Goal: Task Accomplishment & Management: Manage account settings

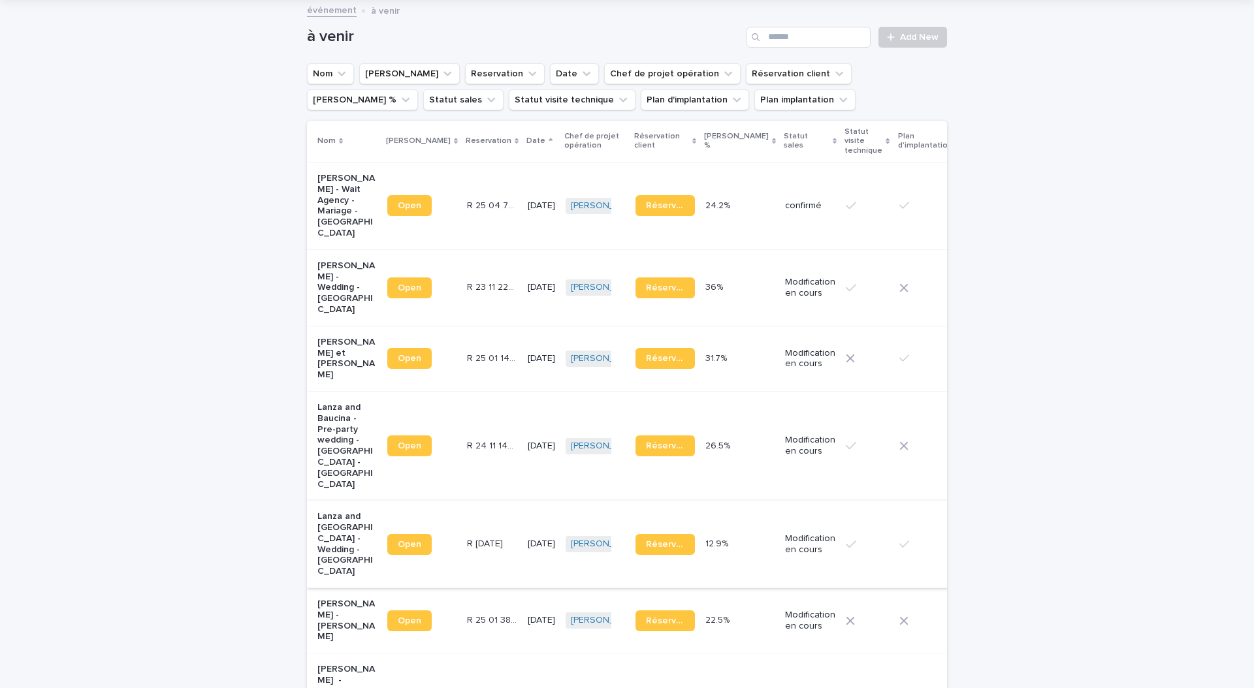
scroll to position [122, 0]
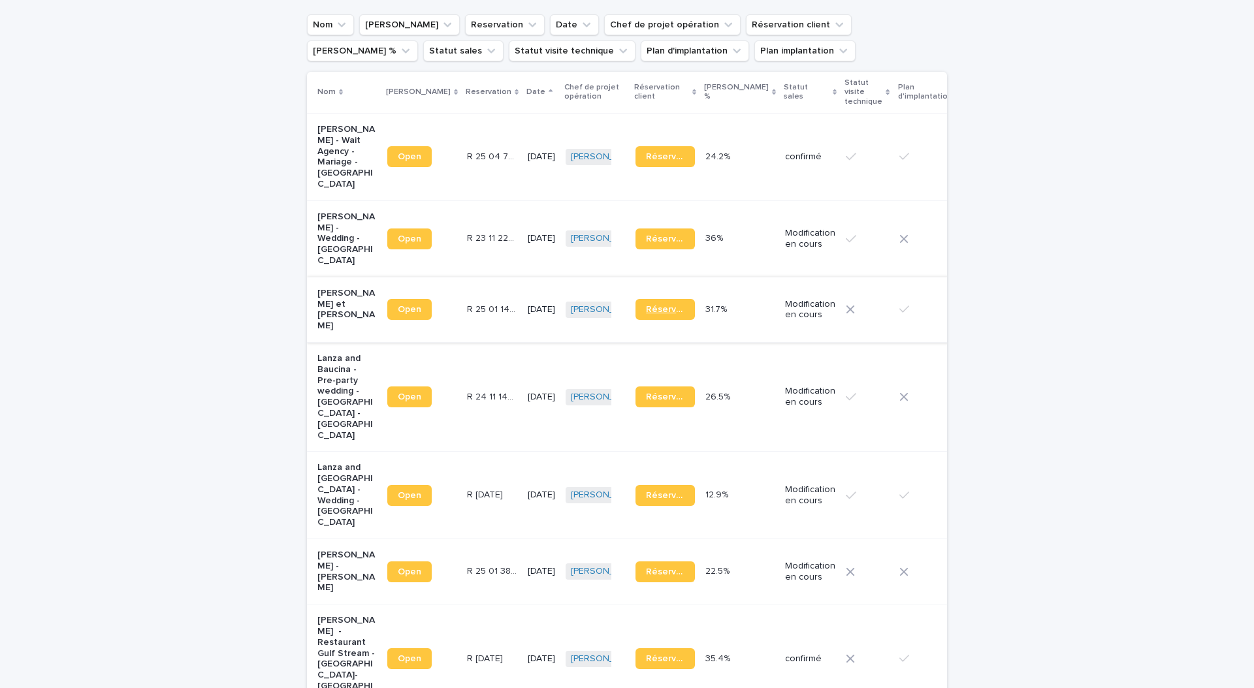
click at [646, 305] on span "Réservation" at bounding box center [665, 309] width 39 height 9
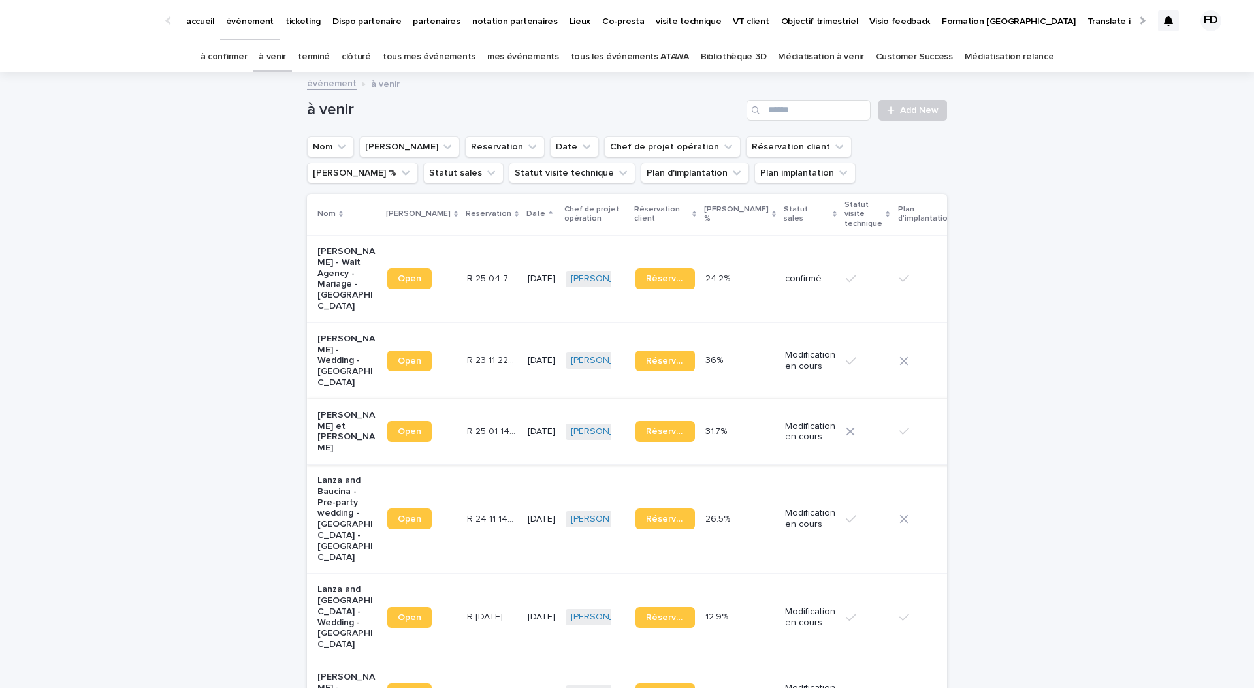
click at [197, 20] on p "accueil" at bounding box center [200, 13] width 28 height 27
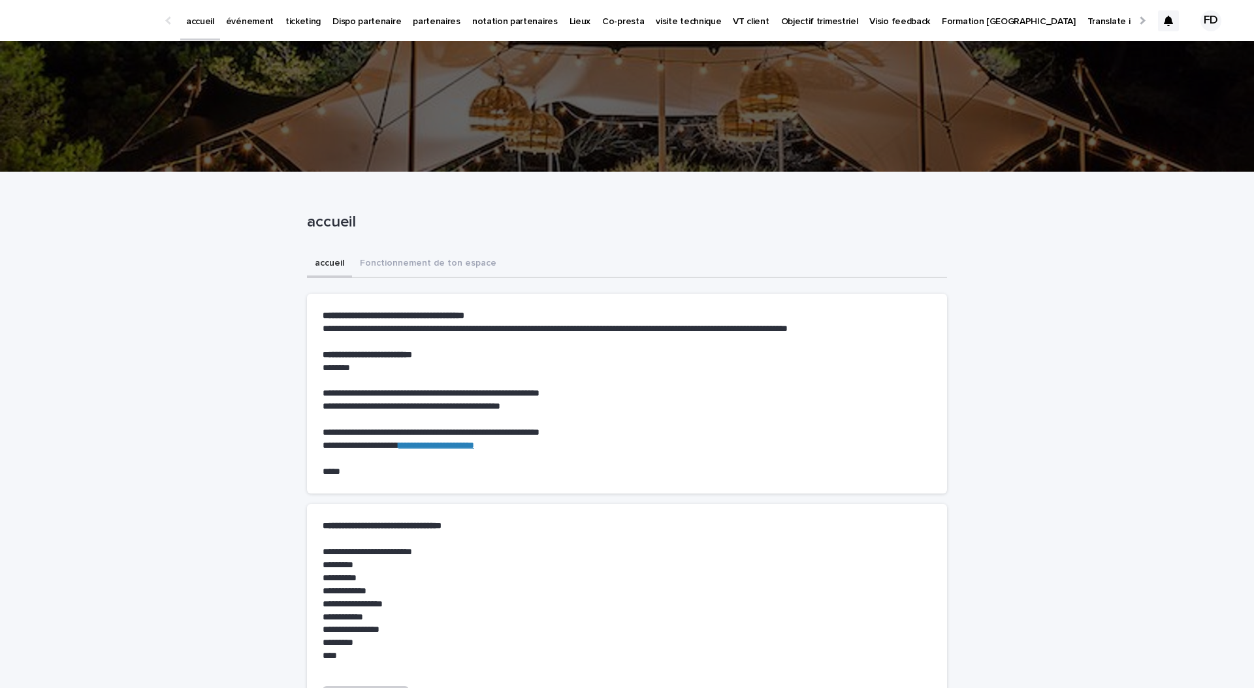
click at [240, 29] on link "événement" at bounding box center [249, 20] width 59 height 40
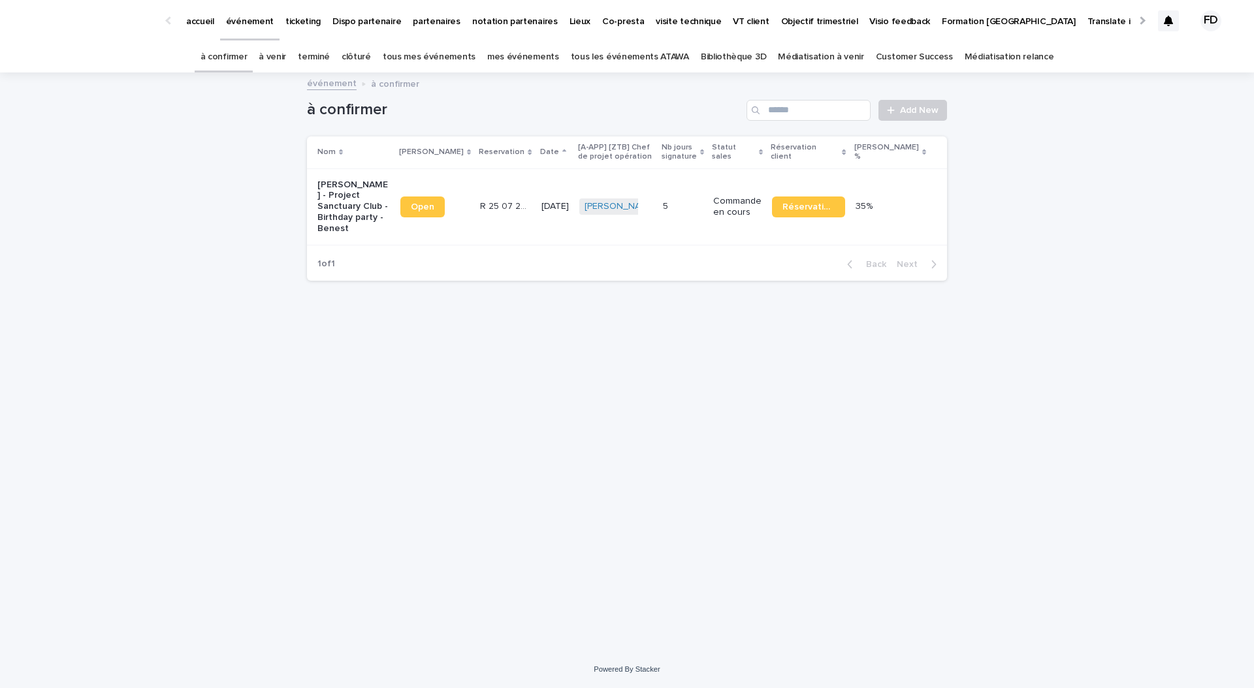
click at [737, 234] on td "Commande en cours" at bounding box center [737, 206] width 59 height 76
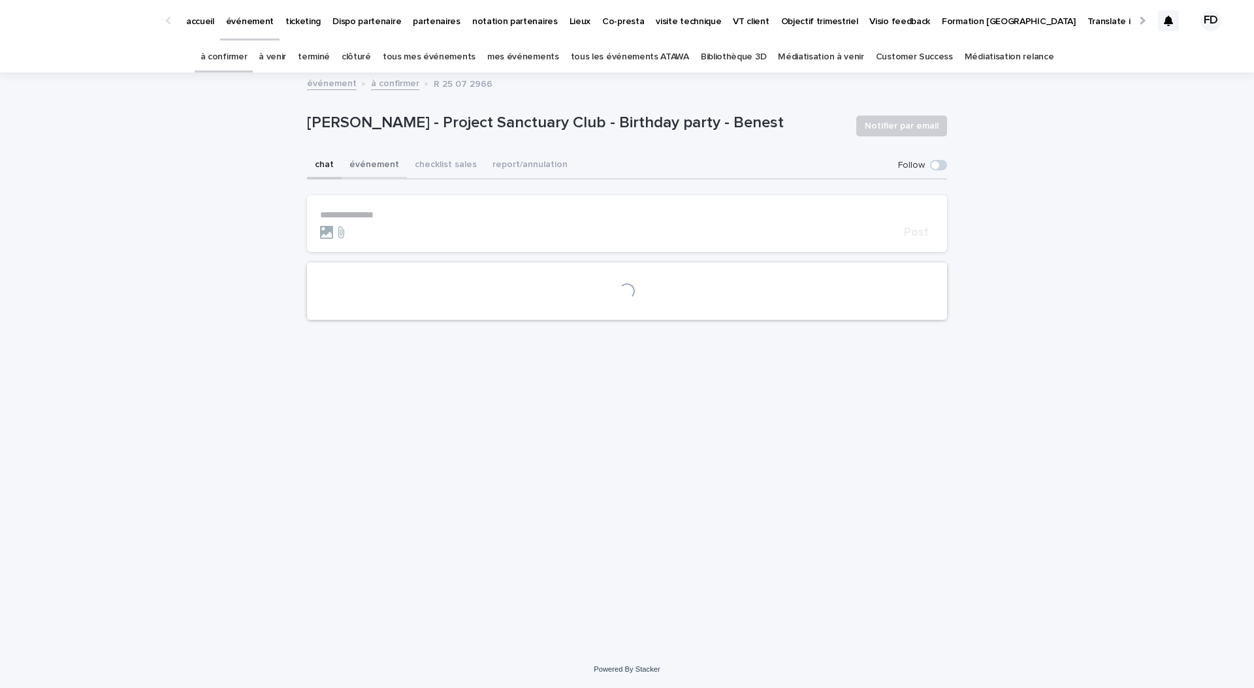
click at [351, 157] on button "événement" at bounding box center [374, 165] width 65 height 27
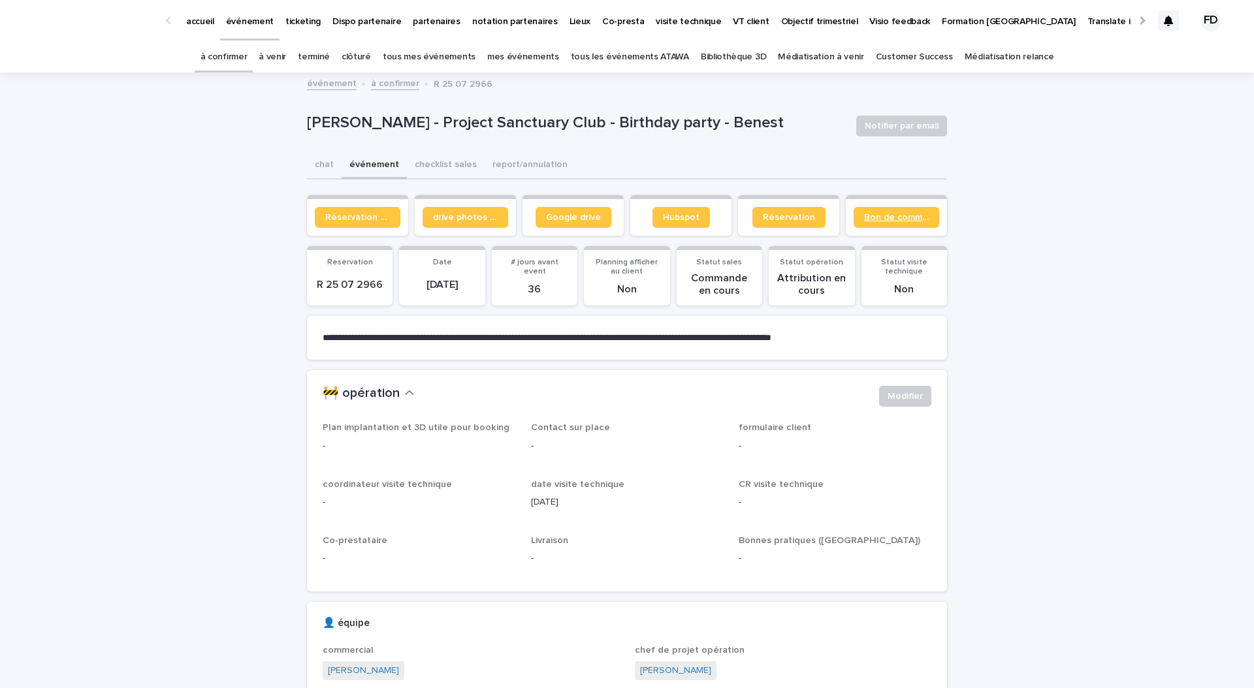
click at [911, 219] on span "Bon de commande" at bounding box center [896, 217] width 65 height 9
click at [286, 54] on link "à venir" at bounding box center [272, 57] width 27 height 31
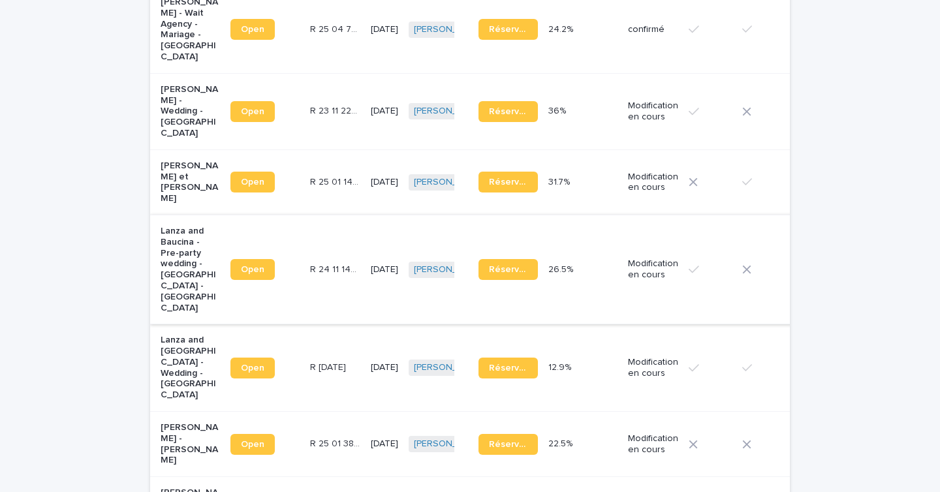
scroll to position [293, 0]
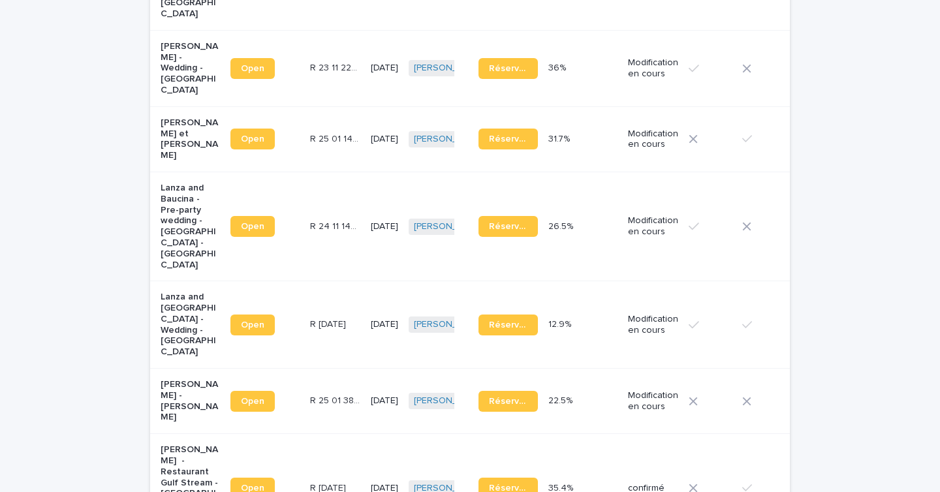
click at [310, 398] on div "R 25 01 3822 R 25 01 3822" at bounding box center [335, 401] width 50 height 22
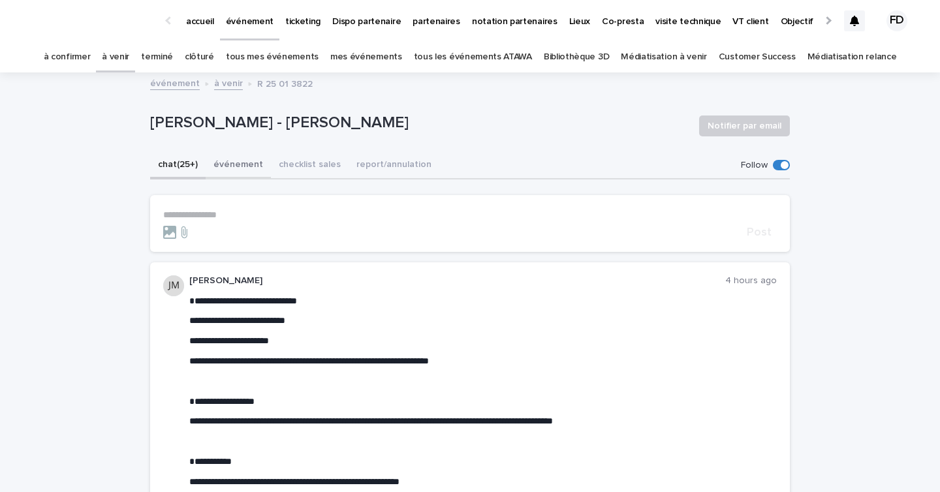
click at [234, 165] on button "événement" at bounding box center [238, 165] width 65 height 27
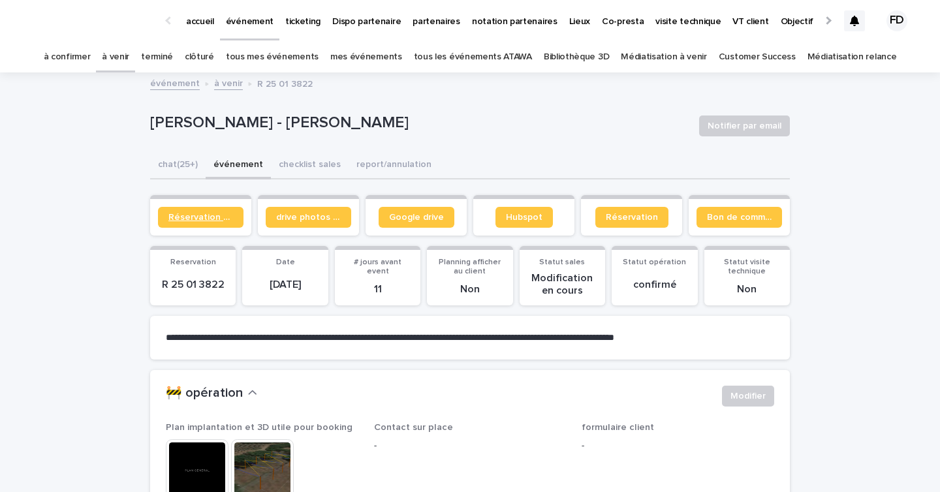
click at [203, 222] on link "Réservation client" at bounding box center [201, 217] width 86 height 21
click at [172, 176] on button "chat (25+)" at bounding box center [178, 165] width 56 height 27
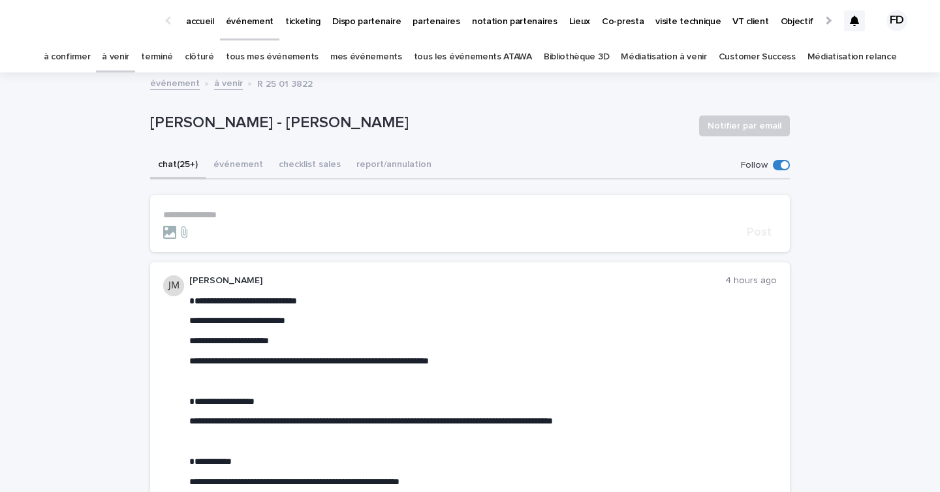
click at [252, 217] on p "**********" at bounding box center [470, 215] width 614 height 11
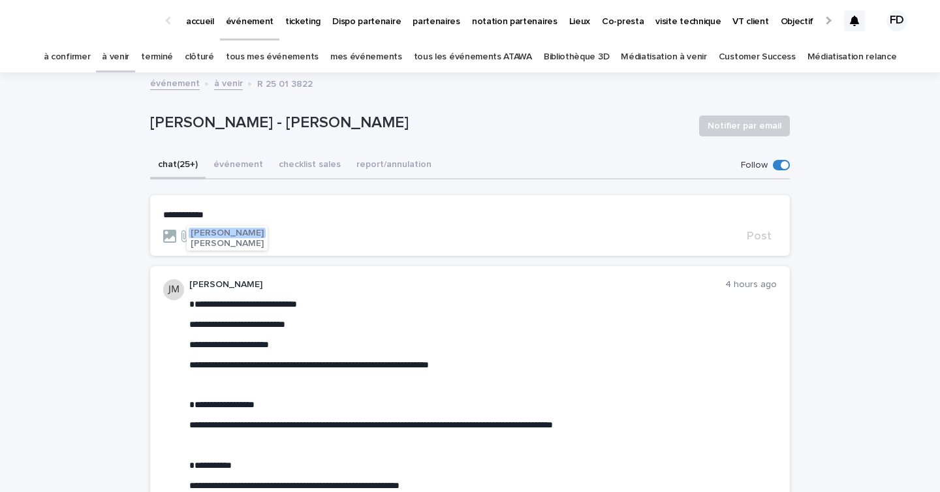
click at [231, 229] on span "[PERSON_NAME]" at bounding box center [227, 233] width 73 height 9
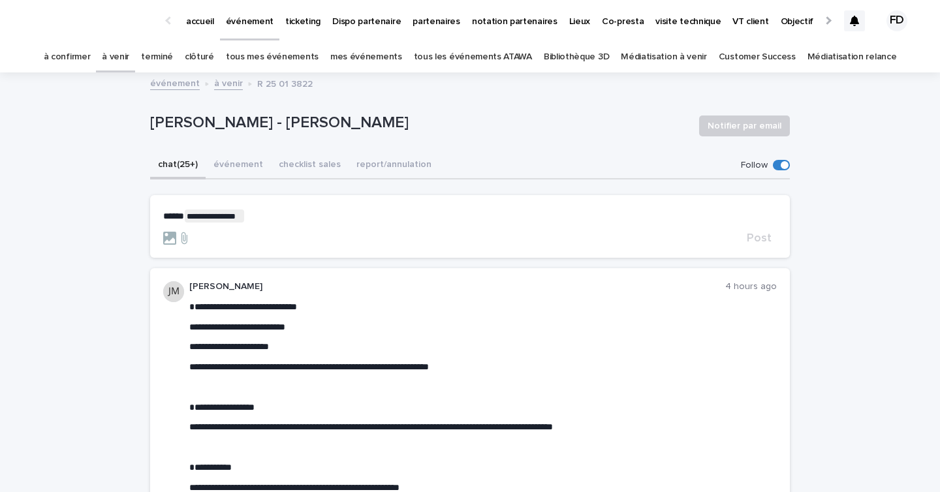
click at [305, 213] on p "**********" at bounding box center [470, 216] width 614 height 13
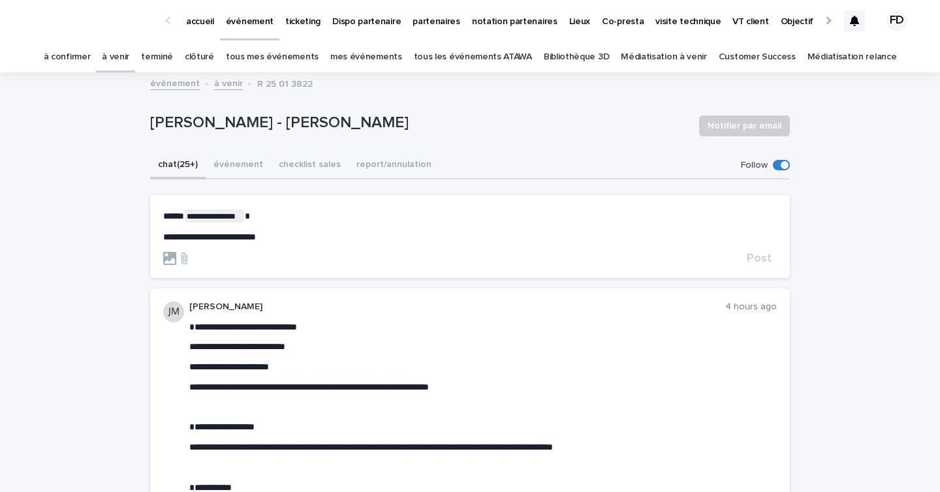
click at [238, 234] on span "**********" at bounding box center [209, 236] width 93 height 9
click at [396, 228] on div "**********" at bounding box center [470, 226] width 614 height 33
click at [283, 230] on div "**********" at bounding box center [470, 226] width 614 height 33
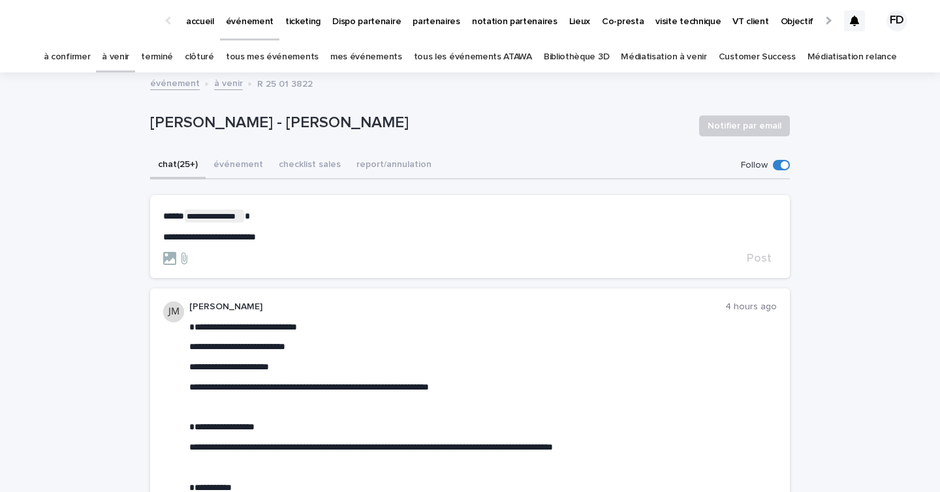
click at [279, 242] on p "**********" at bounding box center [470, 237] width 614 height 11
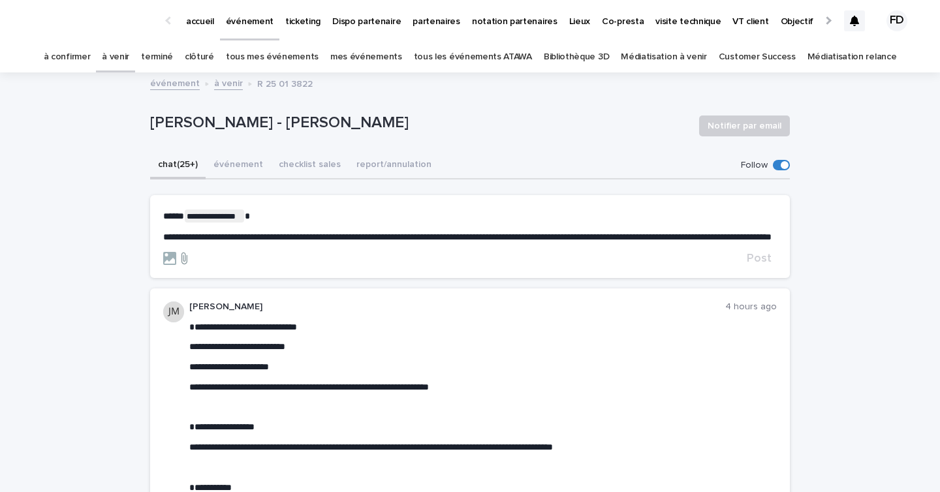
click at [185, 264] on icon at bounding box center [185, 259] width 6 height 12
click at [176, 252] on input "file" at bounding box center [176, 252] width 0 height 0
click at [278, 242] on span "**********" at bounding box center [467, 236] width 609 height 9
click at [354, 264] on div at bounding box center [452, 258] width 579 height 13
click at [345, 254] on form "**********" at bounding box center [470, 238] width 614 height 56
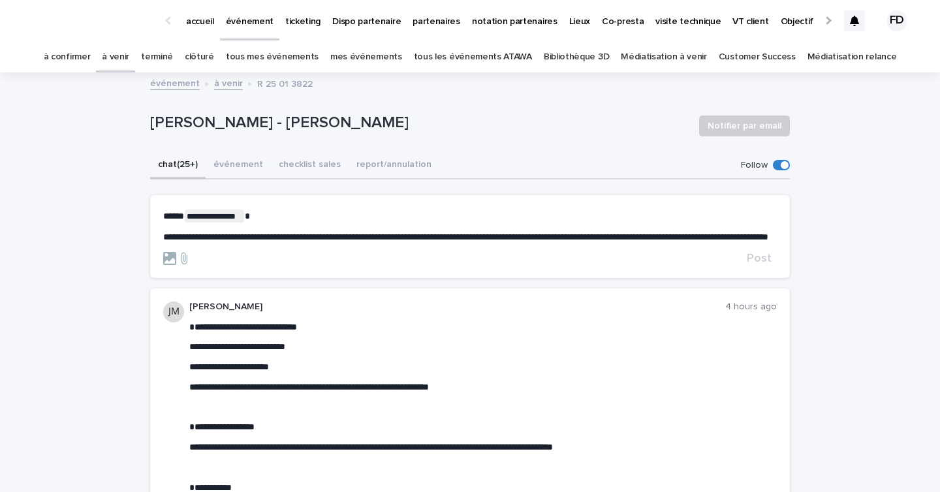
click at [342, 243] on p "**********" at bounding box center [470, 237] width 614 height 11
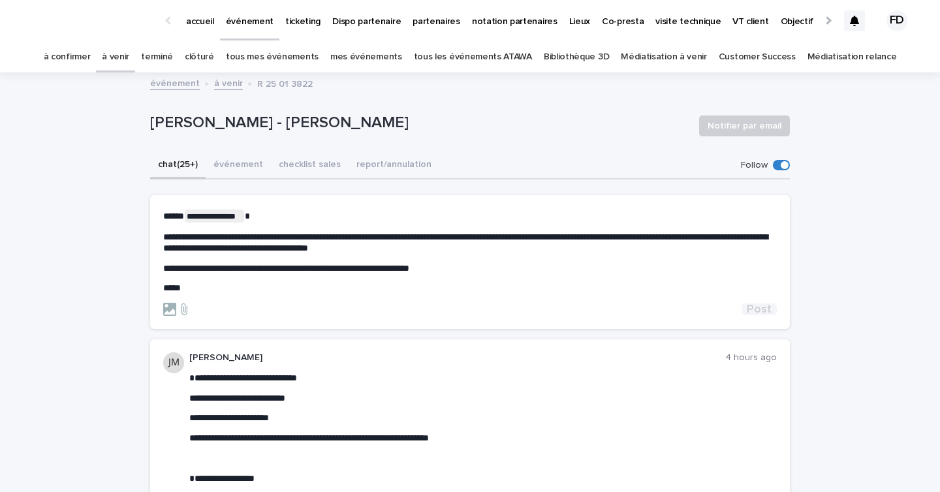
click at [763, 307] on span "Post" at bounding box center [759, 310] width 25 height 12
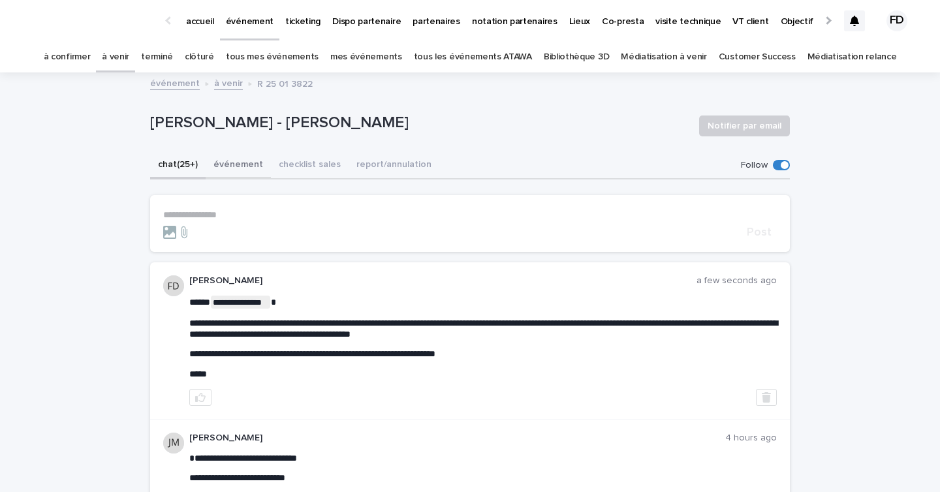
click at [243, 163] on button "événement" at bounding box center [238, 165] width 65 height 27
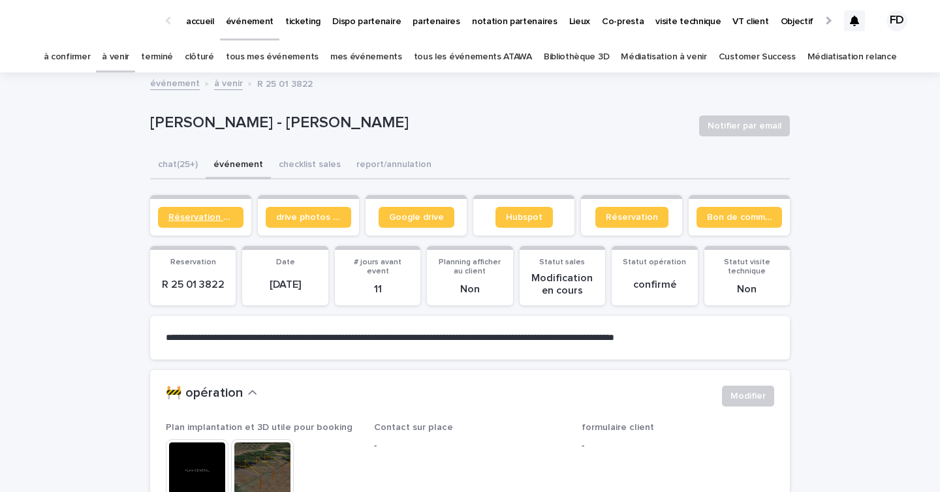
click at [209, 218] on span "Réservation client" at bounding box center [200, 217] width 65 height 9
click at [91, 60] on link "à confirmer" at bounding box center [67, 57] width 47 height 31
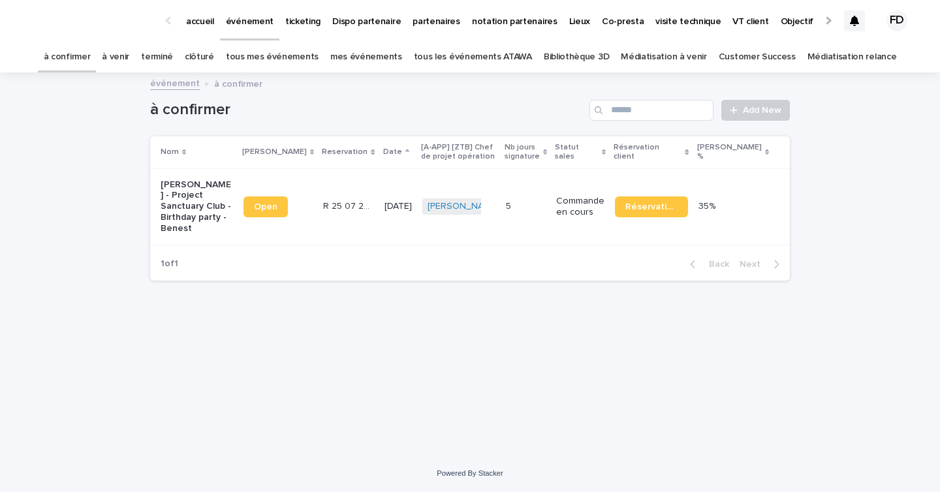
click at [129, 57] on link "à venir" at bounding box center [115, 57] width 27 height 31
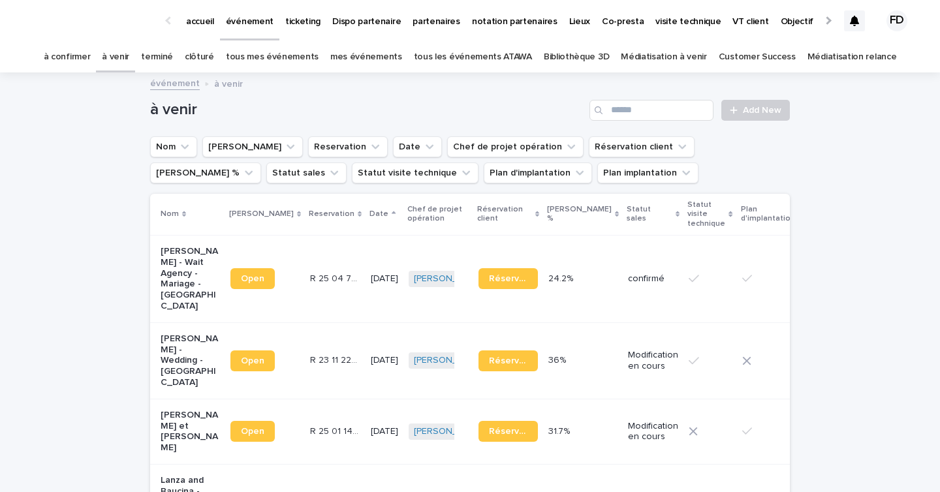
click at [855, 16] on icon at bounding box center [854, 21] width 9 height 10
click at [78, 51] on link "à confirmer" at bounding box center [67, 57] width 47 height 31
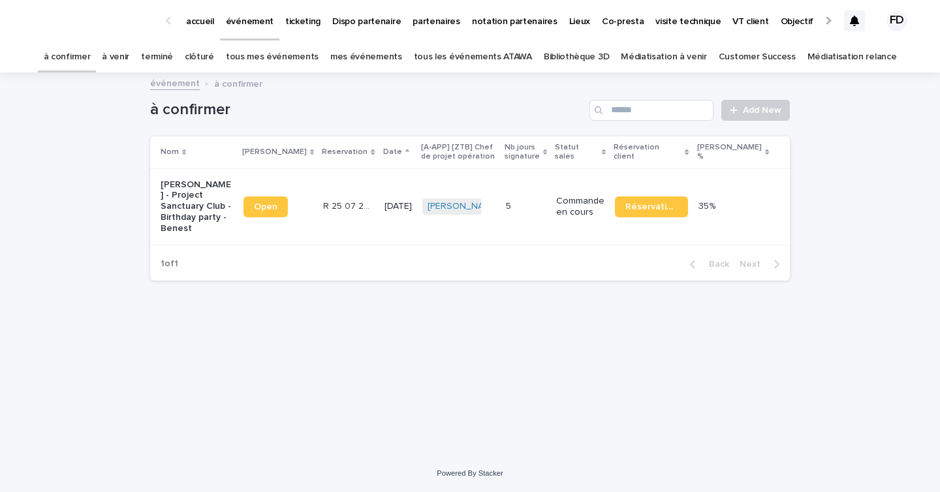
click at [129, 52] on link "à venir" at bounding box center [115, 57] width 27 height 31
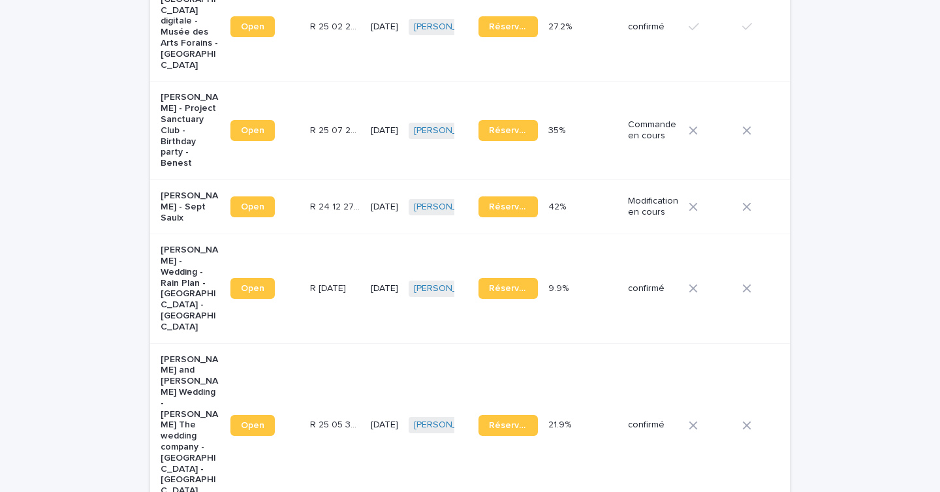
scroll to position [1345, 0]
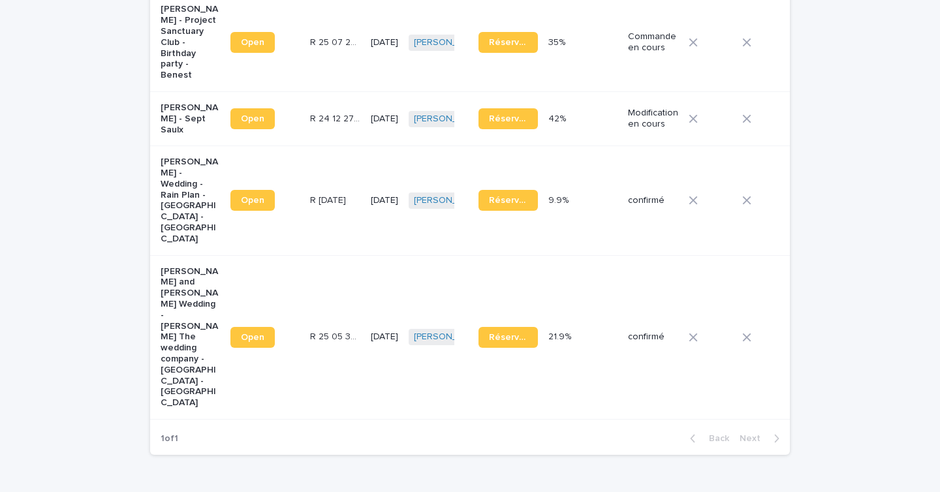
click at [623, 297] on td "confirmé" at bounding box center [653, 337] width 61 height 164
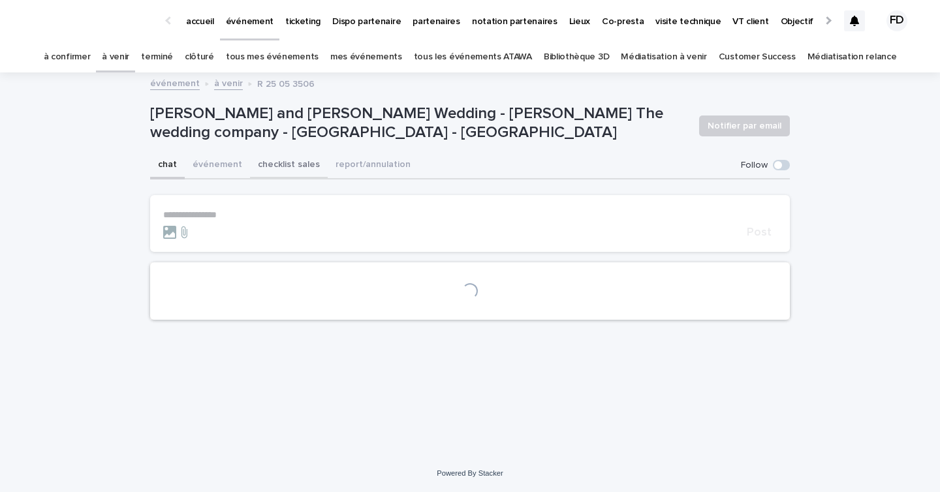
click at [225, 169] on button "événement" at bounding box center [217, 165] width 65 height 27
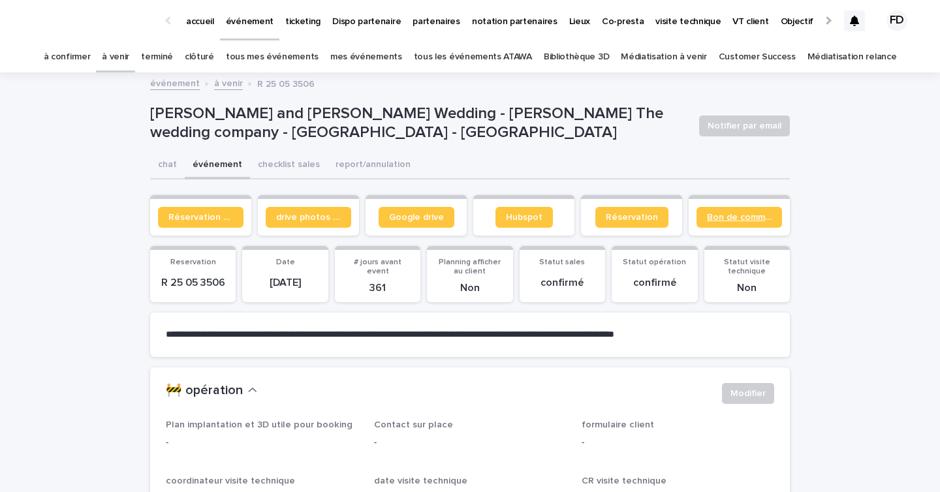
click at [727, 224] on link "Bon de commande" at bounding box center [740, 217] width 86 height 21
click at [859, 23] on div at bounding box center [854, 20] width 21 height 21
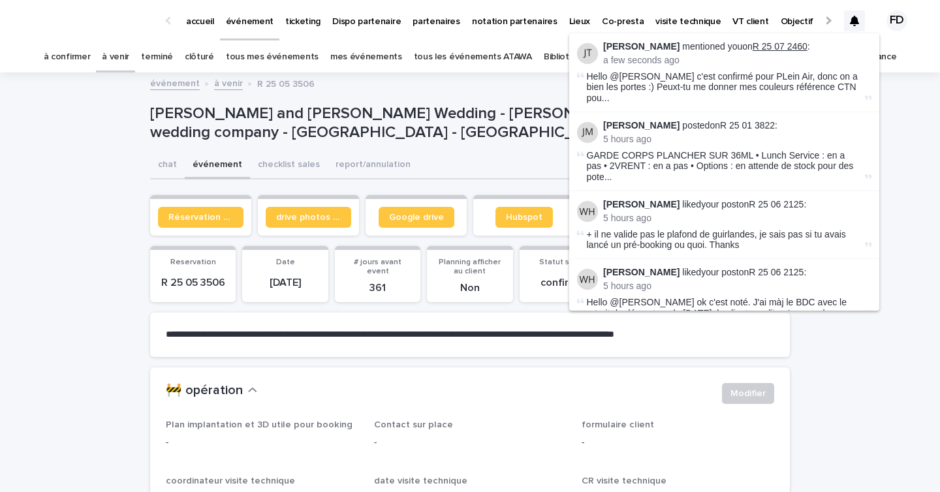
click at [753, 43] on link "R 25 07 2460" at bounding box center [780, 46] width 55 height 10
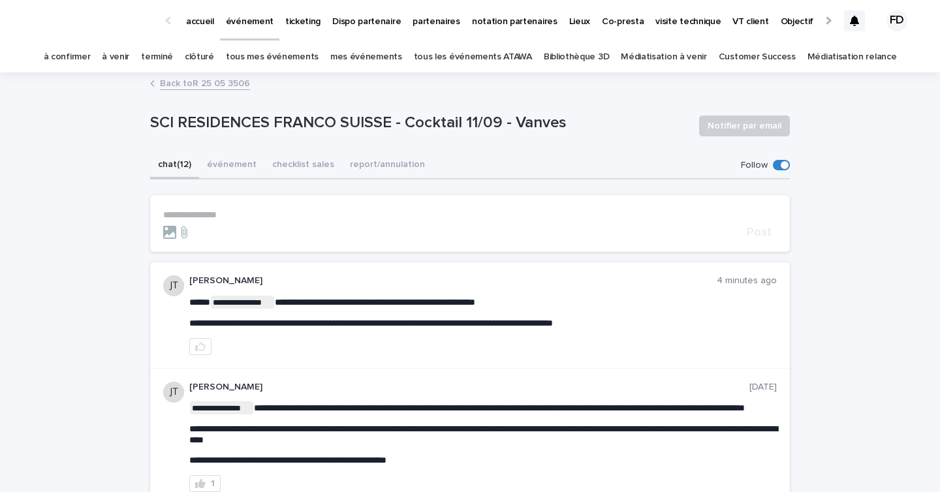
click at [124, 60] on link "à venir" at bounding box center [115, 57] width 27 height 31
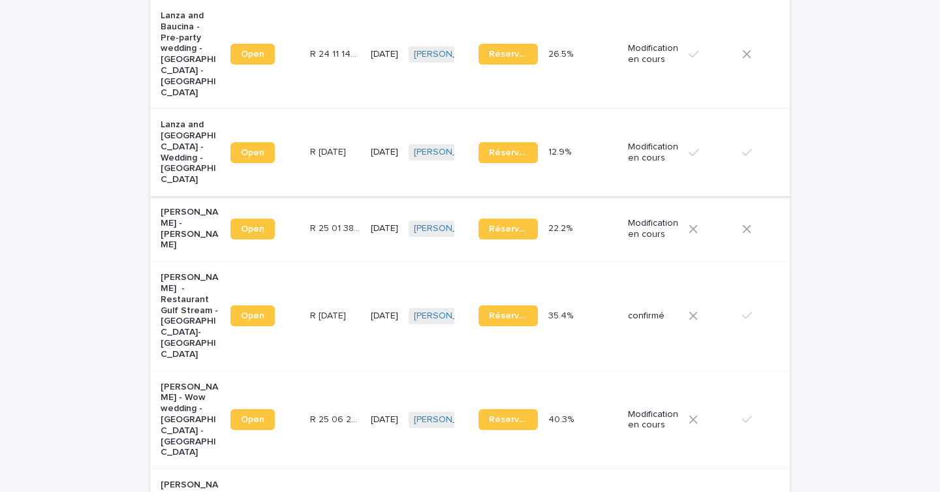
scroll to position [517, 0]
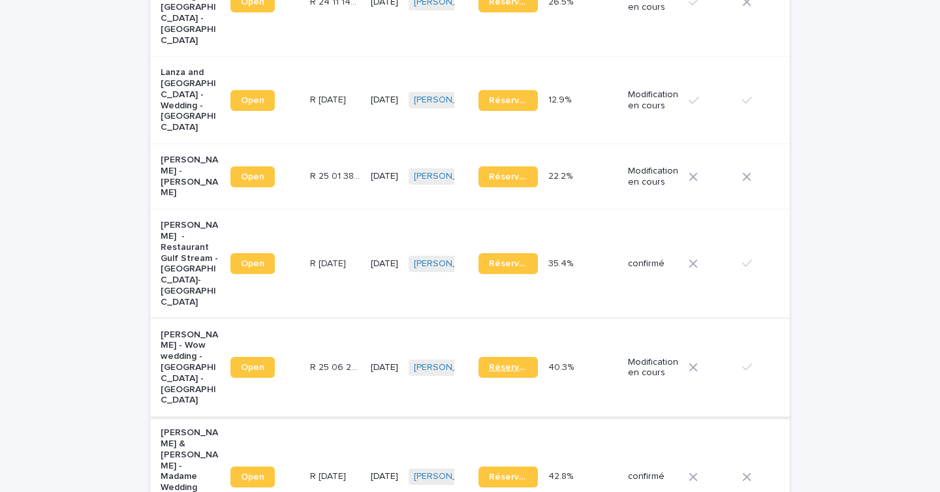
click at [510, 357] on link "Réservation" at bounding box center [508, 367] width 59 height 21
click at [310, 469] on p "R [DATE]" at bounding box center [329, 476] width 39 height 14
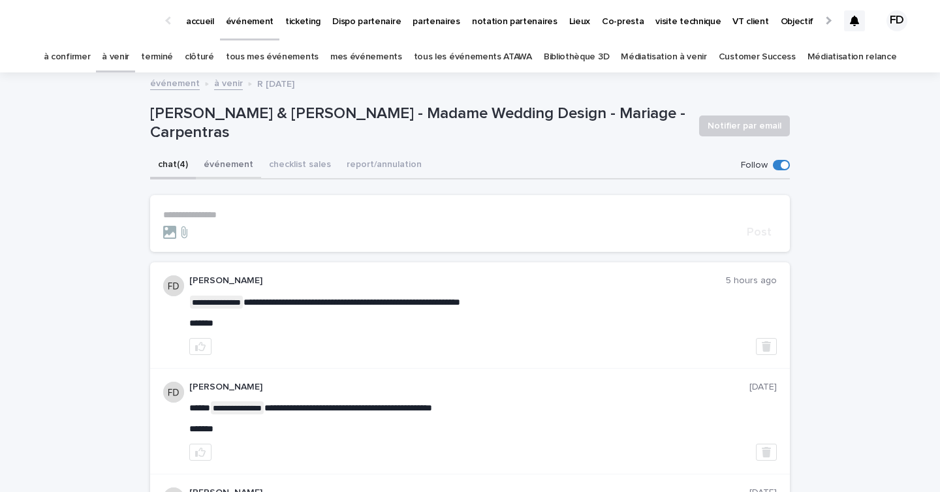
click at [236, 176] on button "événement" at bounding box center [228, 165] width 65 height 27
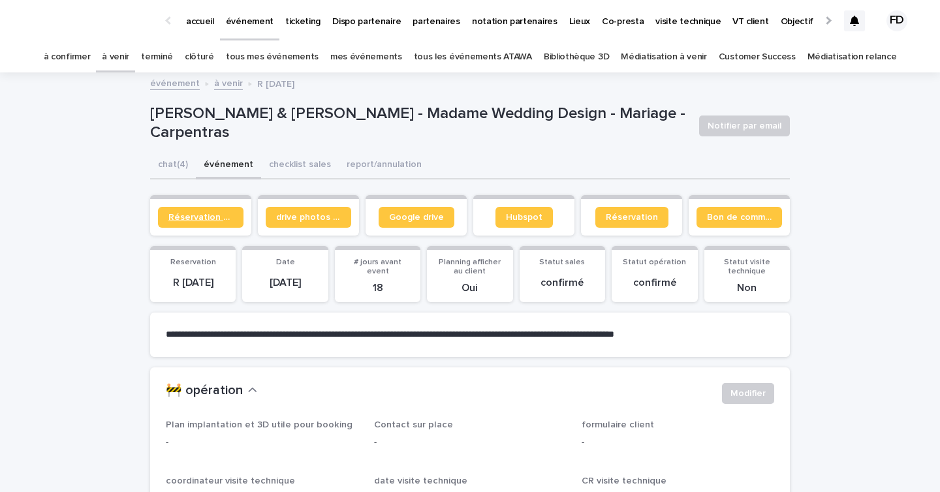
click at [212, 215] on span "Réservation client" at bounding box center [200, 217] width 65 height 9
click at [129, 64] on link "à venir" at bounding box center [115, 57] width 27 height 31
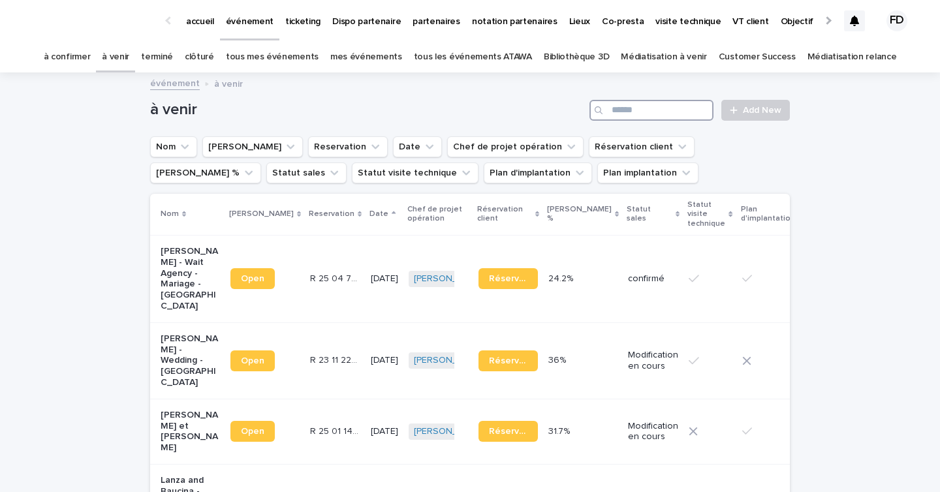
click at [646, 115] on input "Search" at bounding box center [652, 110] width 124 height 21
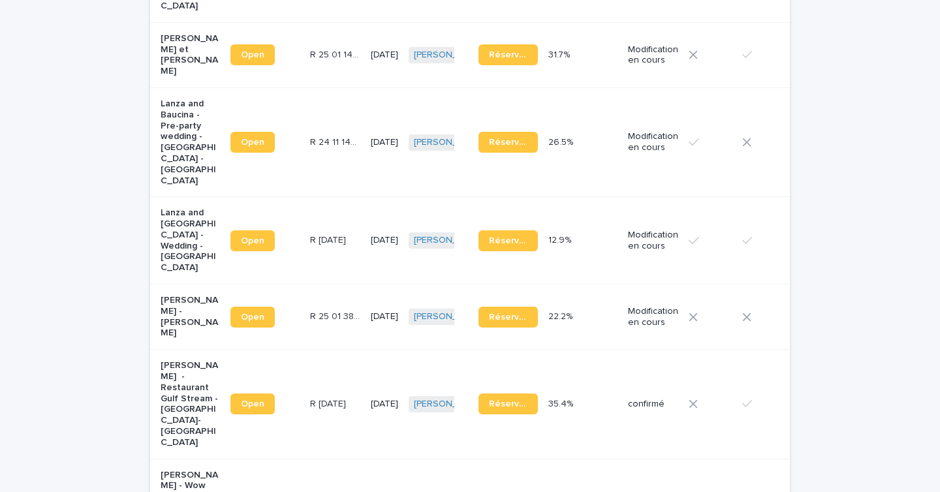
scroll to position [389, 0]
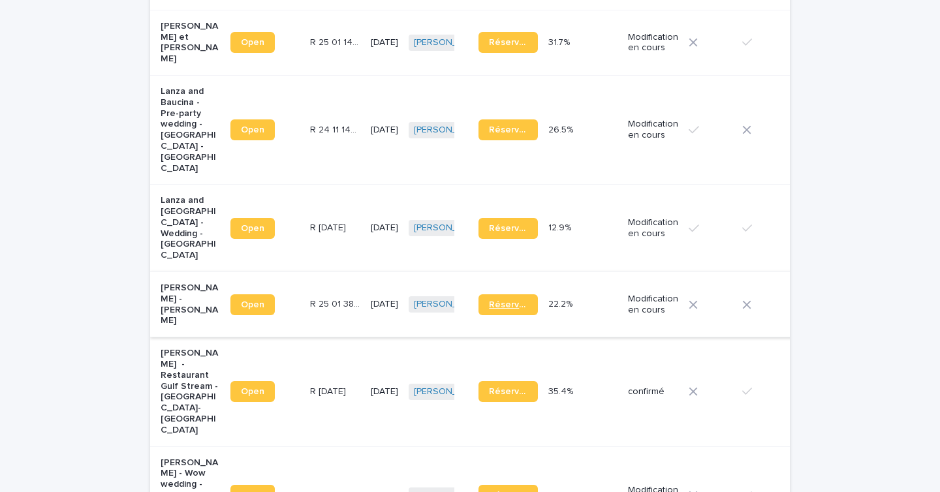
click at [506, 300] on span "Réservation" at bounding box center [508, 304] width 39 height 9
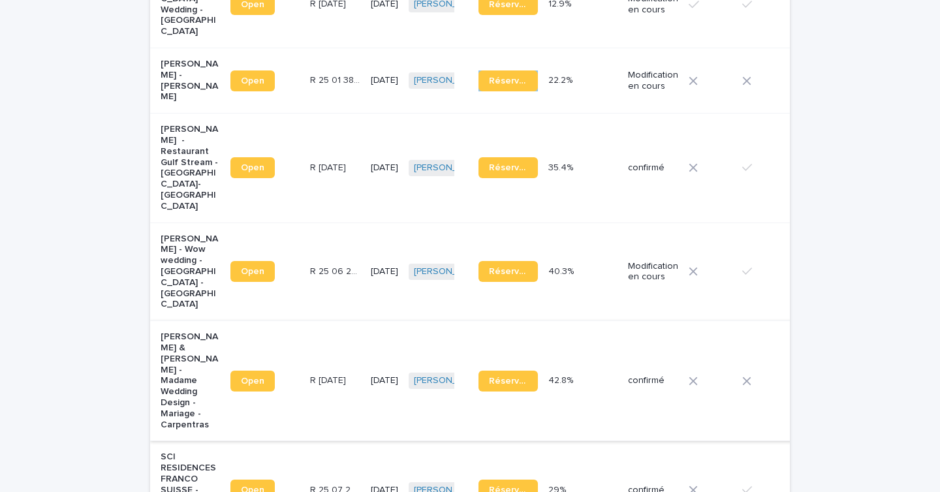
scroll to position [620, 0]
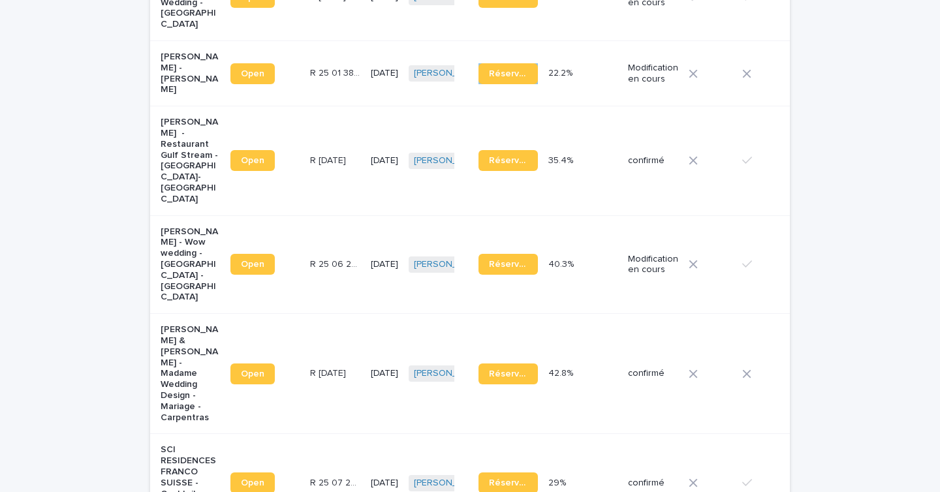
click at [315, 362] on td "R 25 03 1917 R 25 03 1917" at bounding box center [335, 374] width 61 height 120
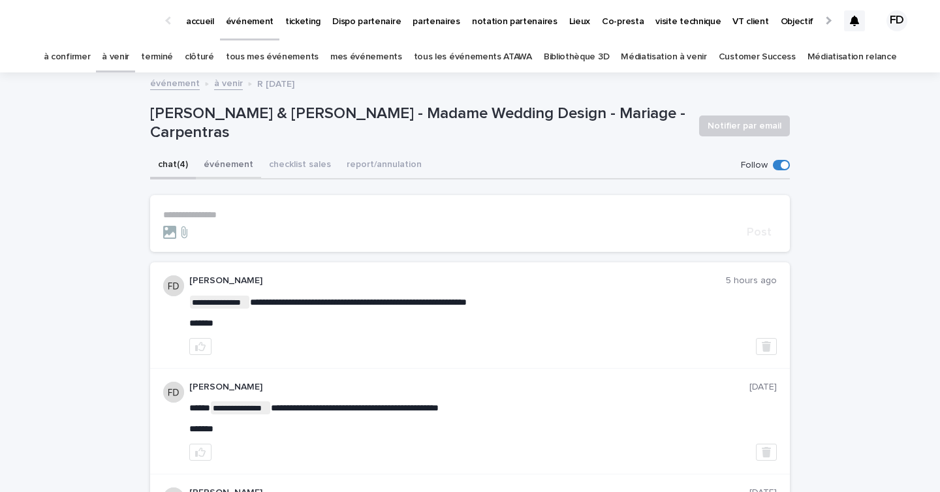
click at [218, 162] on button "événement" at bounding box center [228, 165] width 65 height 27
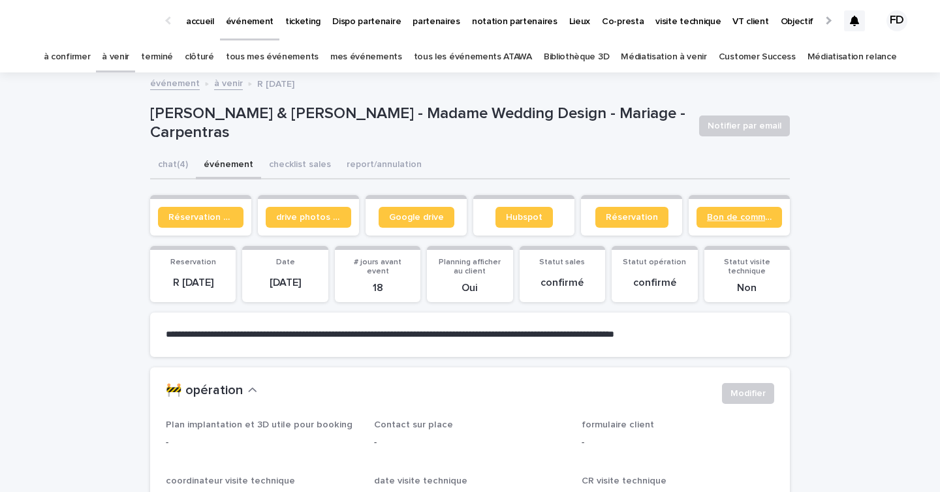
click at [721, 223] on link "Bon de commande" at bounding box center [740, 217] width 86 height 21
click at [448, 207] on link "Google drive" at bounding box center [417, 217] width 76 height 21
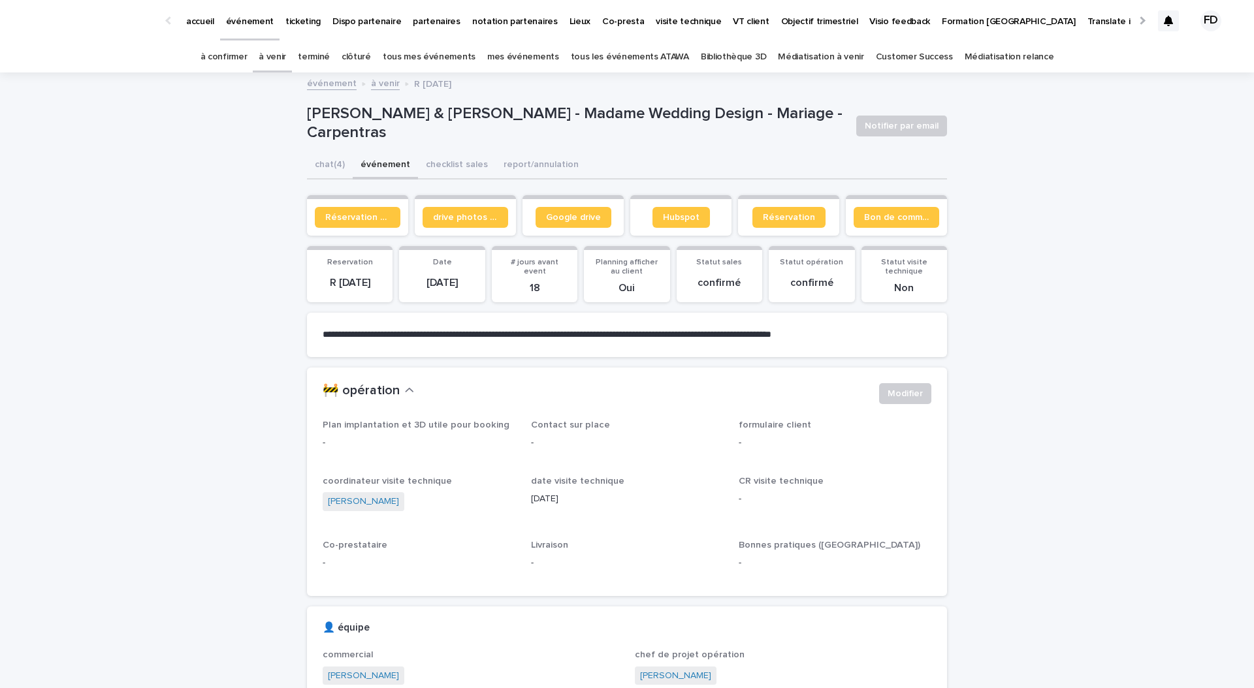
click at [277, 59] on div "à venir" at bounding box center [272, 57] width 39 height 31
click at [286, 55] on link "à venir" at bounding box center [272, 57] width 27 height 31
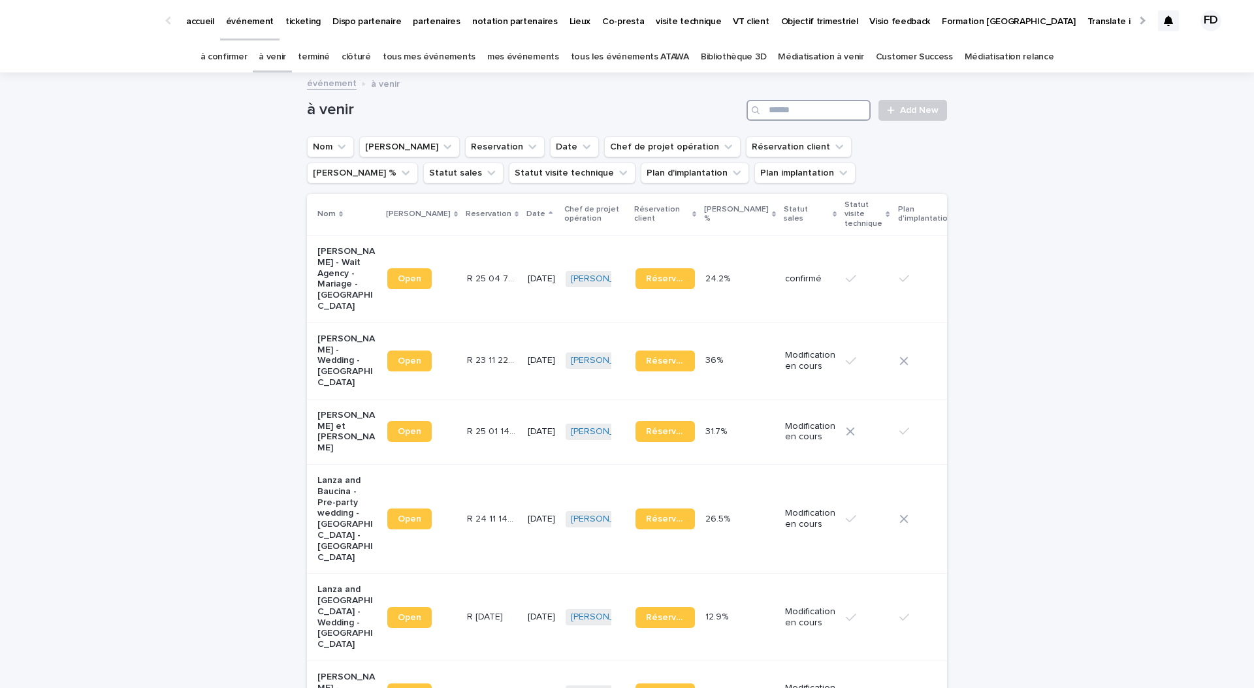
click at [836, 116] on input "Search" at bounding box center [808, 110] width 124 height 21
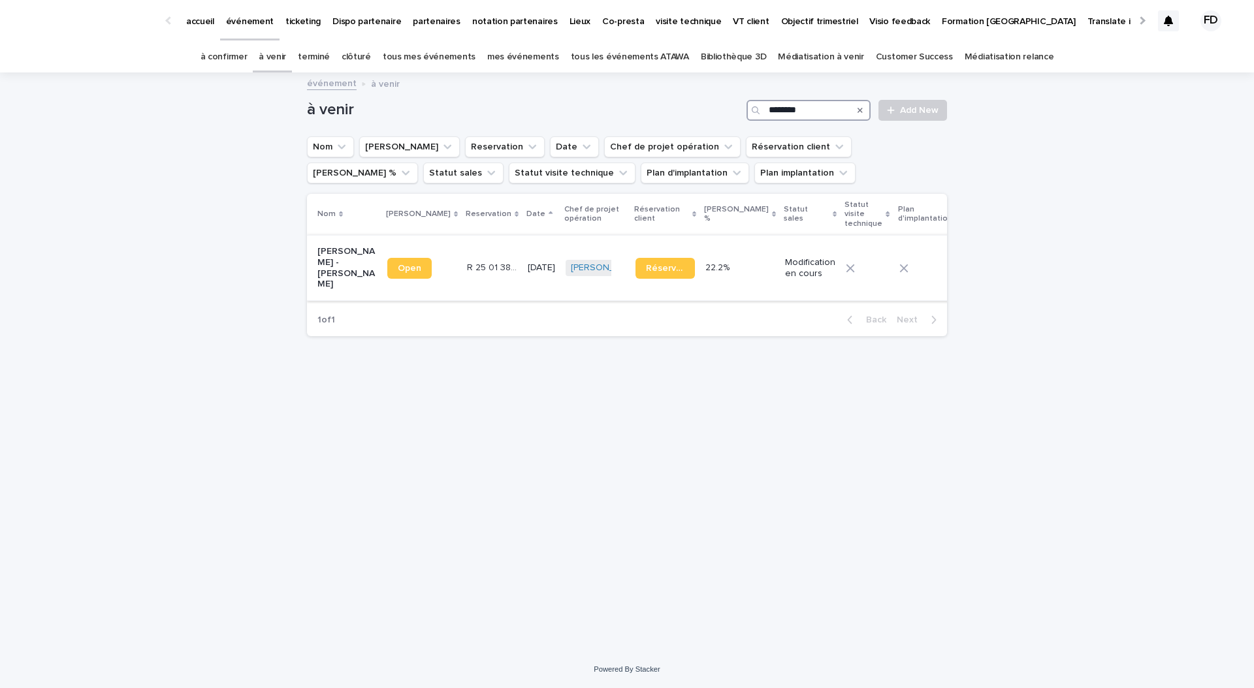
type input "********"
click at [635, 274] on link "Réservation" at bounding box center [664, 268] width 59 height 21
click at [472, 260] on p "R 25 01 3822" at bounding box center [493, 267] width 53 height 14
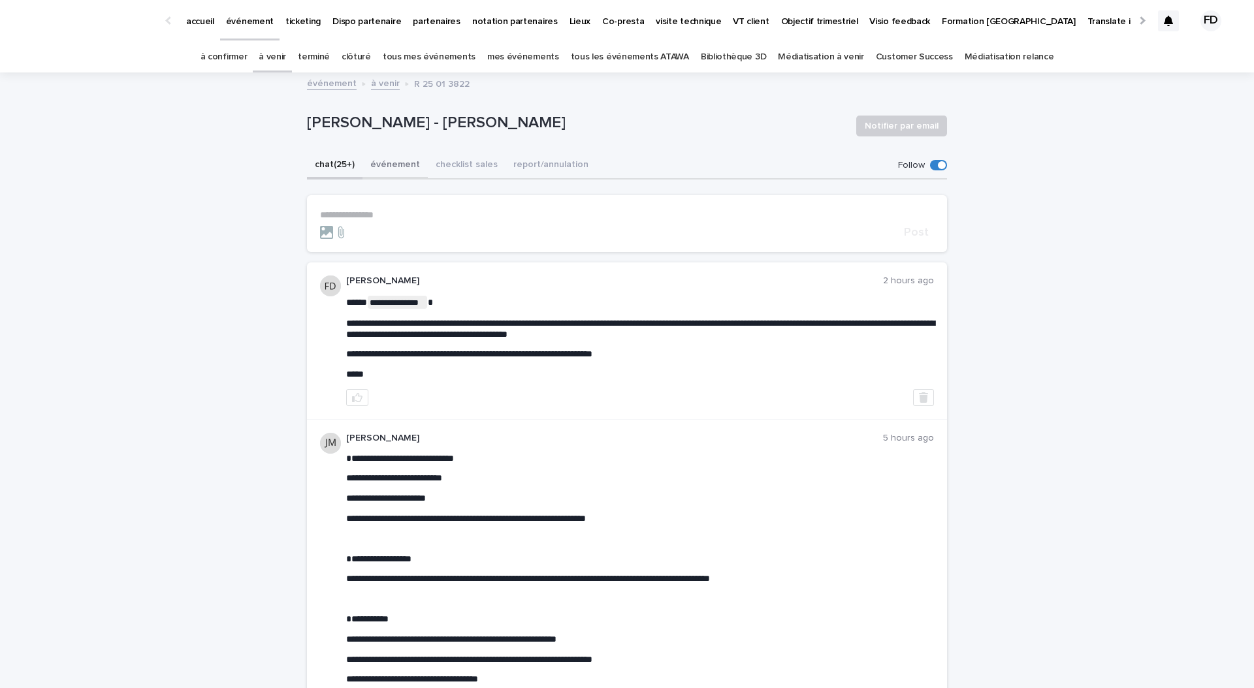
click at [391, 155] on button "événement" at bounding box center [394, 165] width 65 height 27
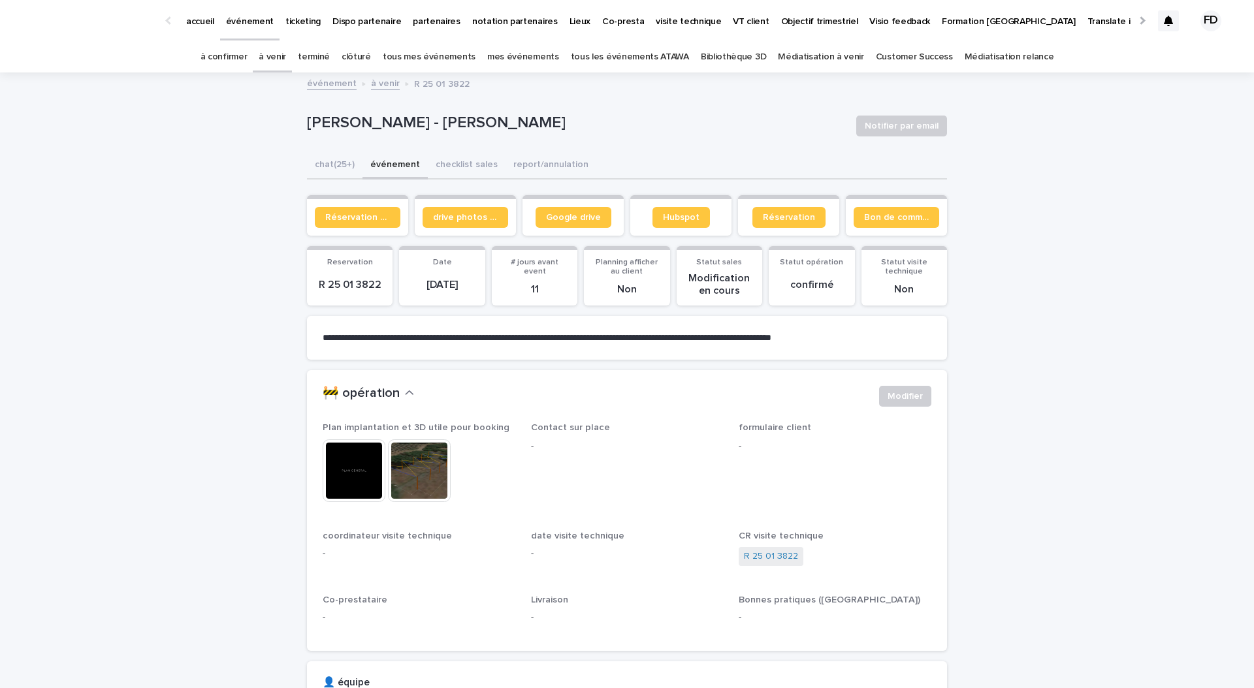
click at [368, 479] on img at bounding box center [354, 470] width 63 height 63
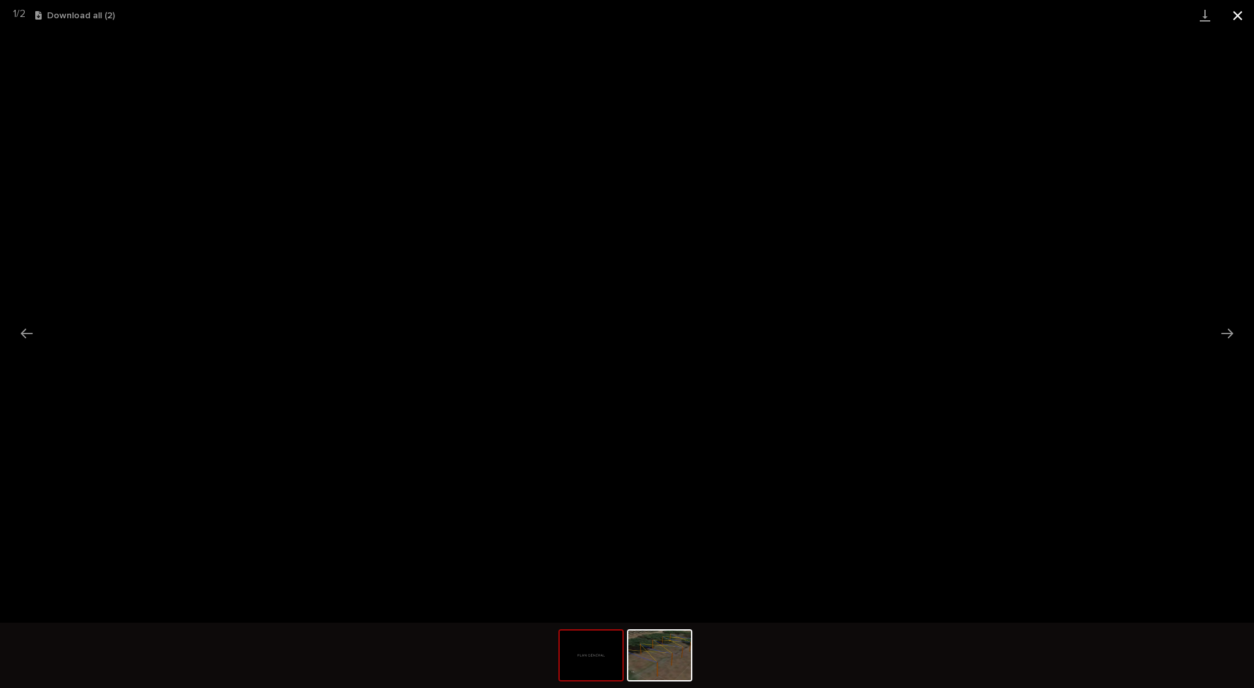
click at [1241, 18] on button "Close gallery" at bounding box center [1237, 15] width 33 height 31
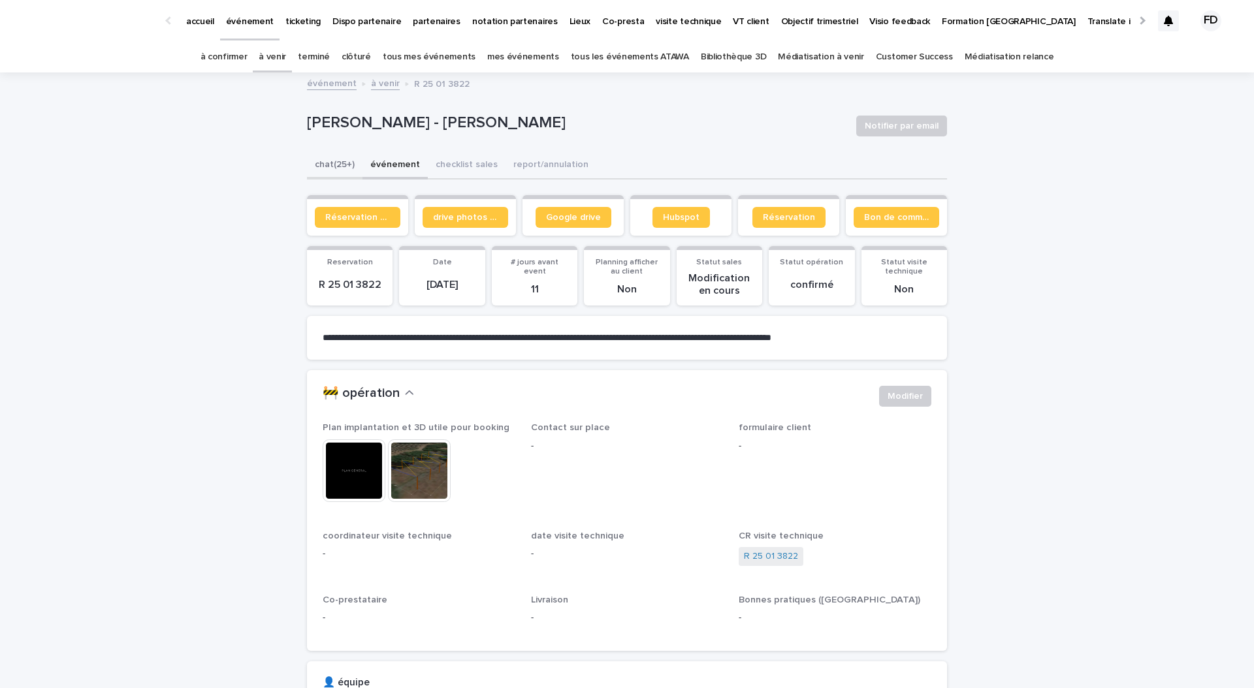
click at [333, 169] on button "chat (25+)" at bounding box center [335, 165] width 56 height 27
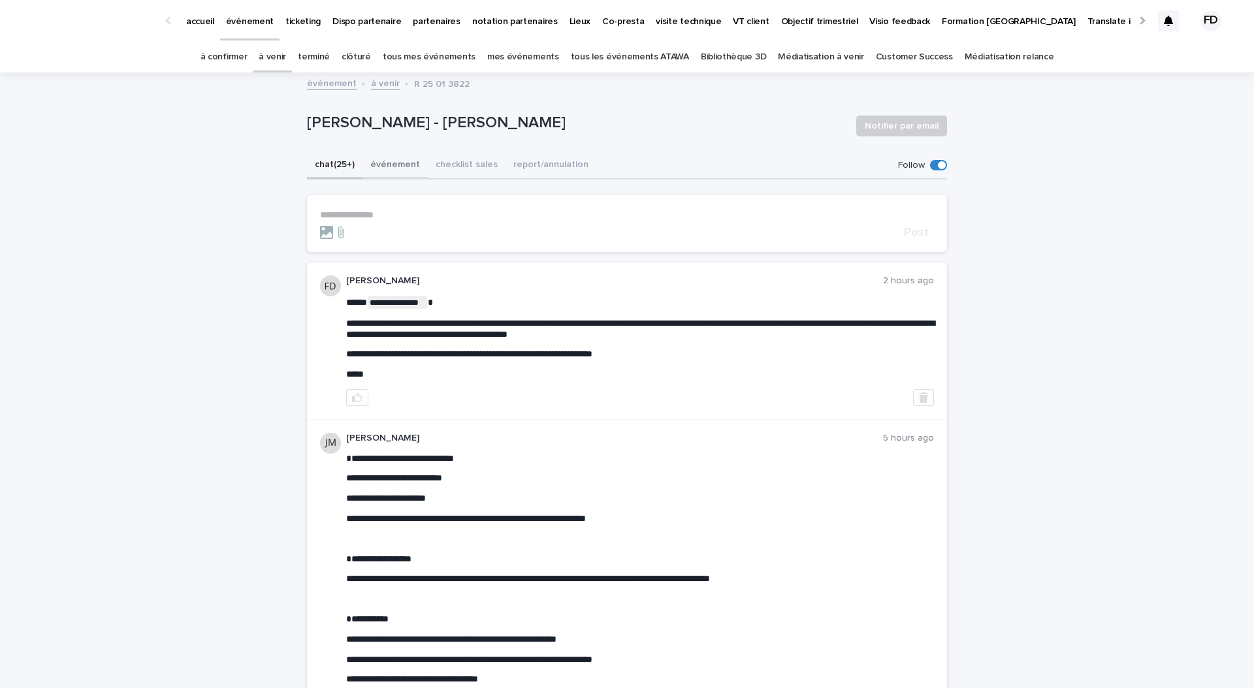
click at [372, 163] on button "événement" at bounding box center [394, 165] width 65 height 27
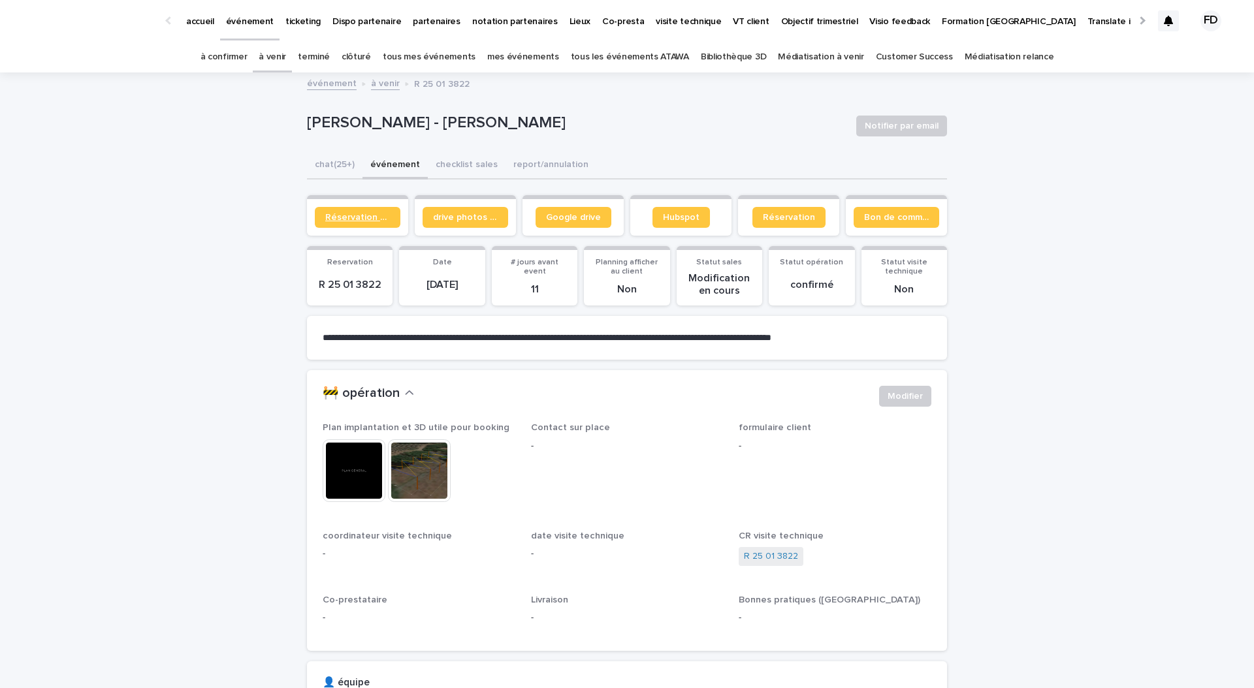
click at [356, 212] on link "Réservation client" at bounding box center [358, 217] width 86 height 21
click at [283, 57] on link "à venir" at bounding box center [272, 57] width 27 height 31
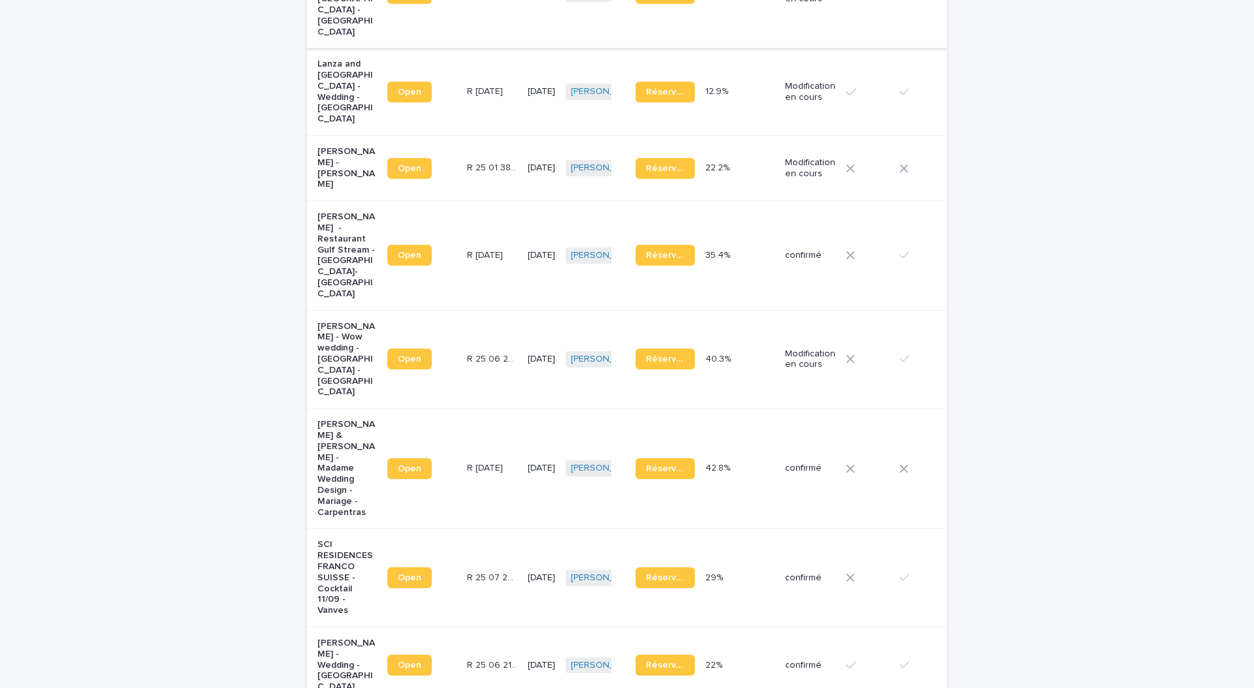
scroll to position [586, 0]
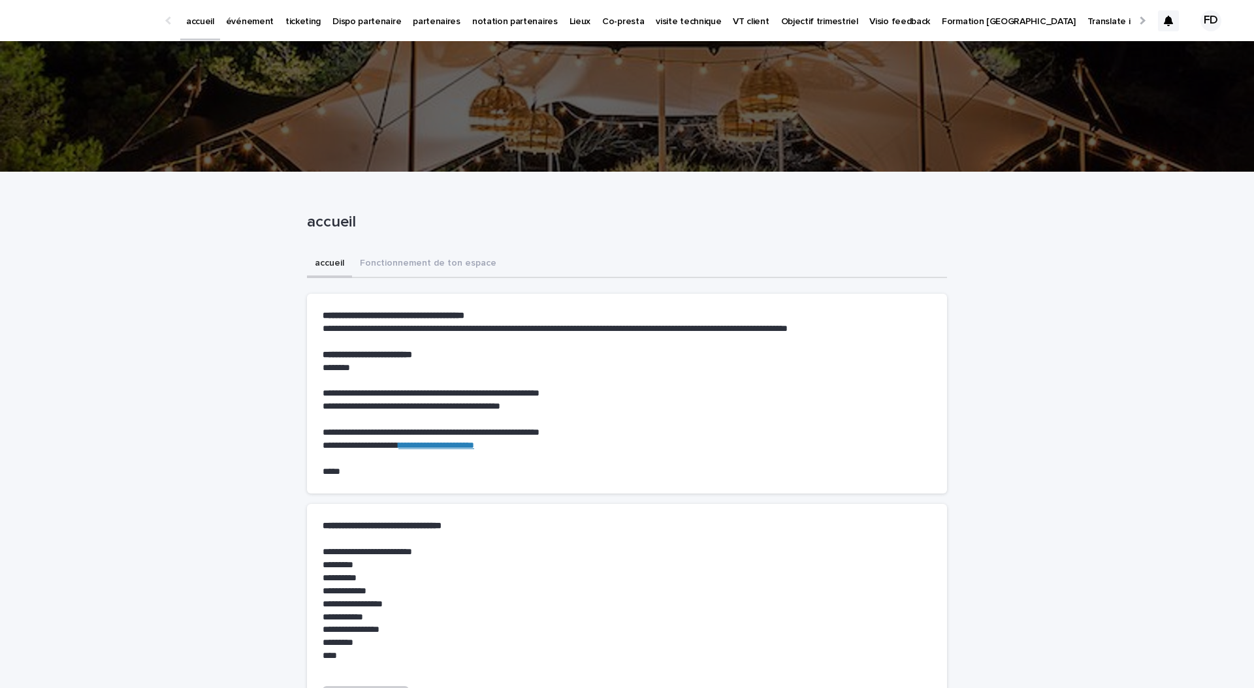
click at [259, 22] on p "événement" at bounding box center [250, 13] width 48 height 27
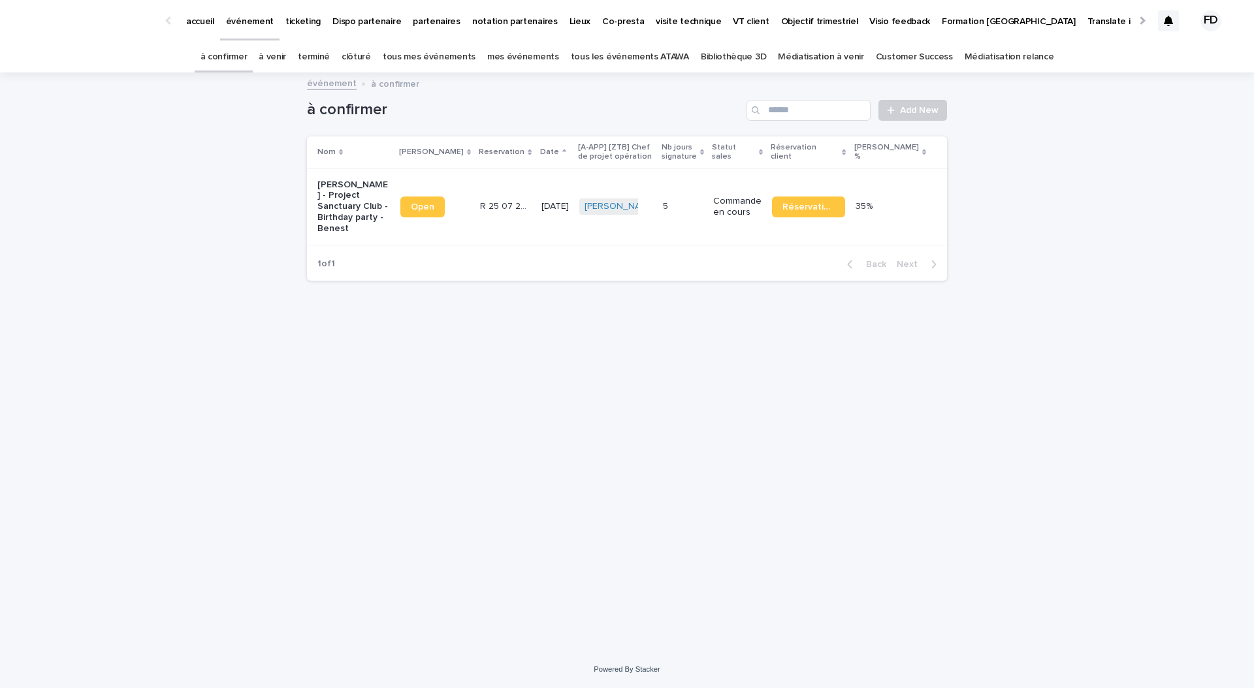
click at [286, 57] on link "à venir" at bounding box center [272, 57] width 27 height 31
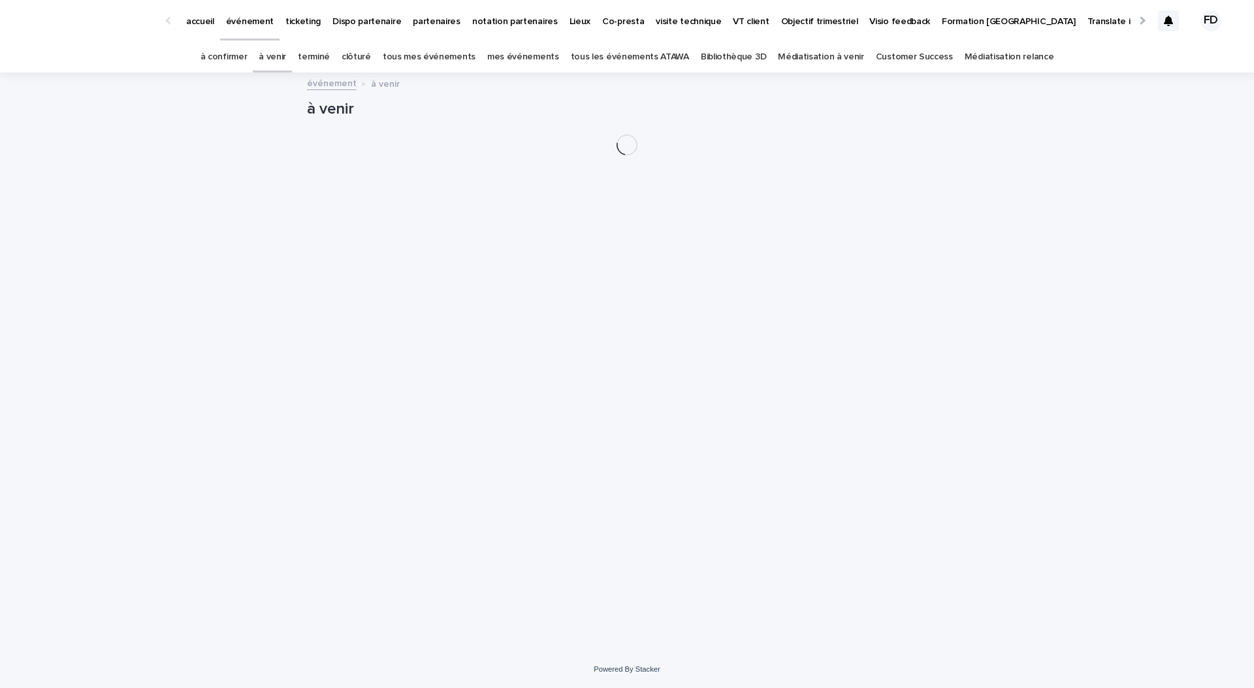
click at [244, 57] on link "à confirmer" at bounding box center [223, 57] width 47 height 31
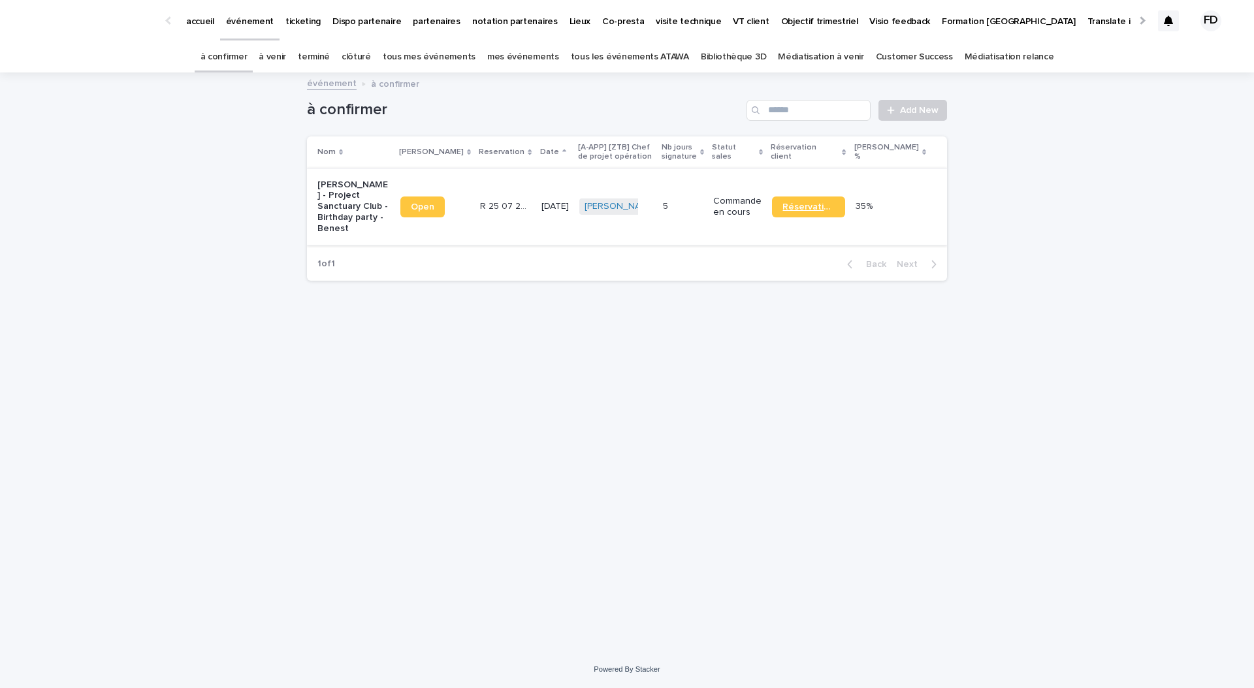
click at [825, 205] on link "Réservation" at bounding box center [808, 207] width 72 height 21
click at [286, 59] on link "à venir" at bounding box center [272, 57] width 27 height 31
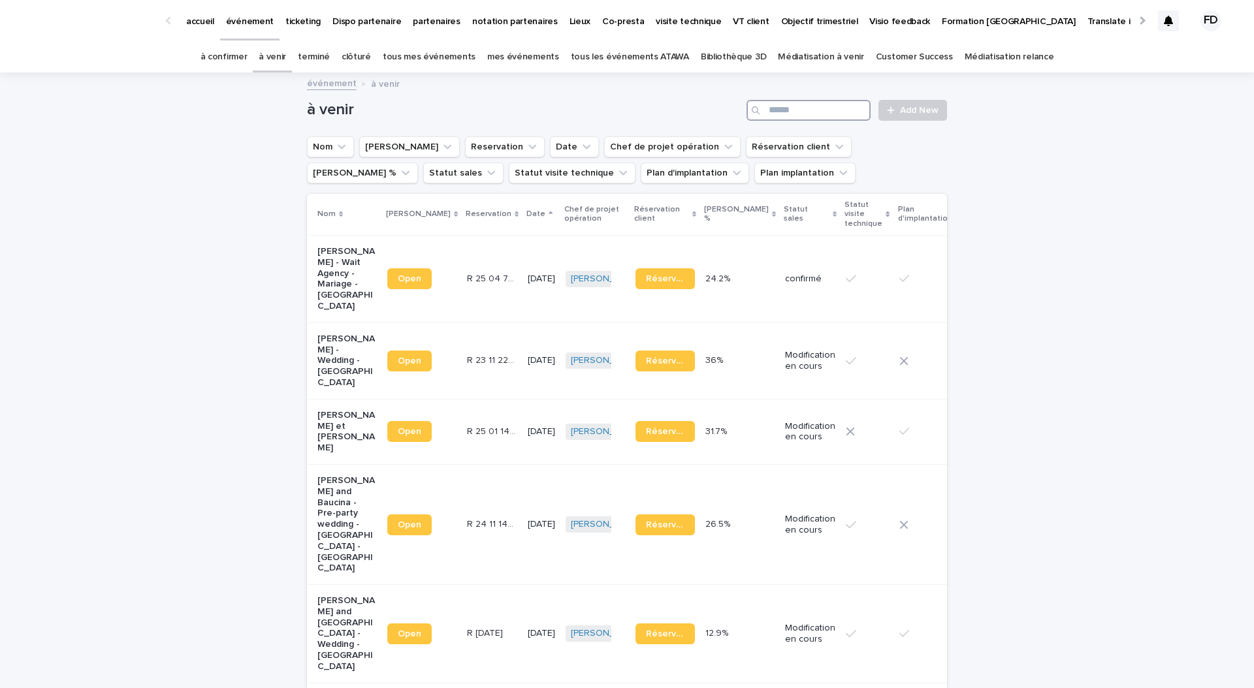
click at [811, 107] on input "Search" at bounding box center [808, 110] width 124 height 21
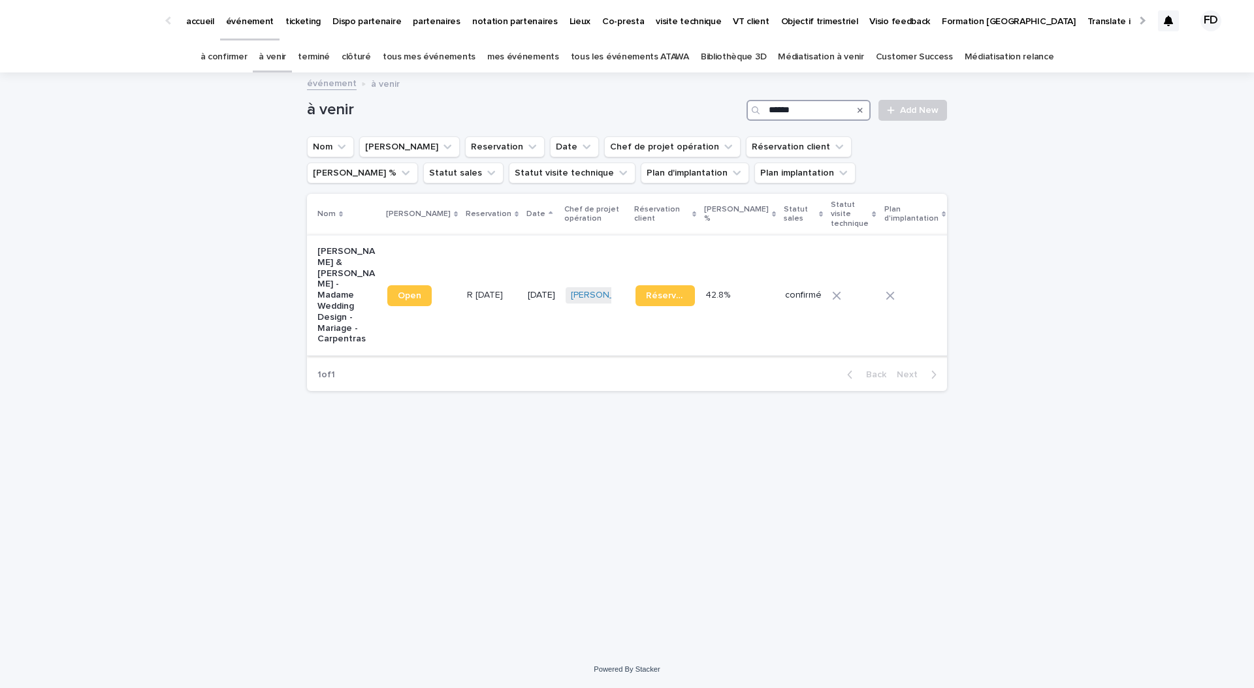
type input "******"
click at [522, 323] on td "[DATE]" at bounding box center [541, 295] width 38 height 120
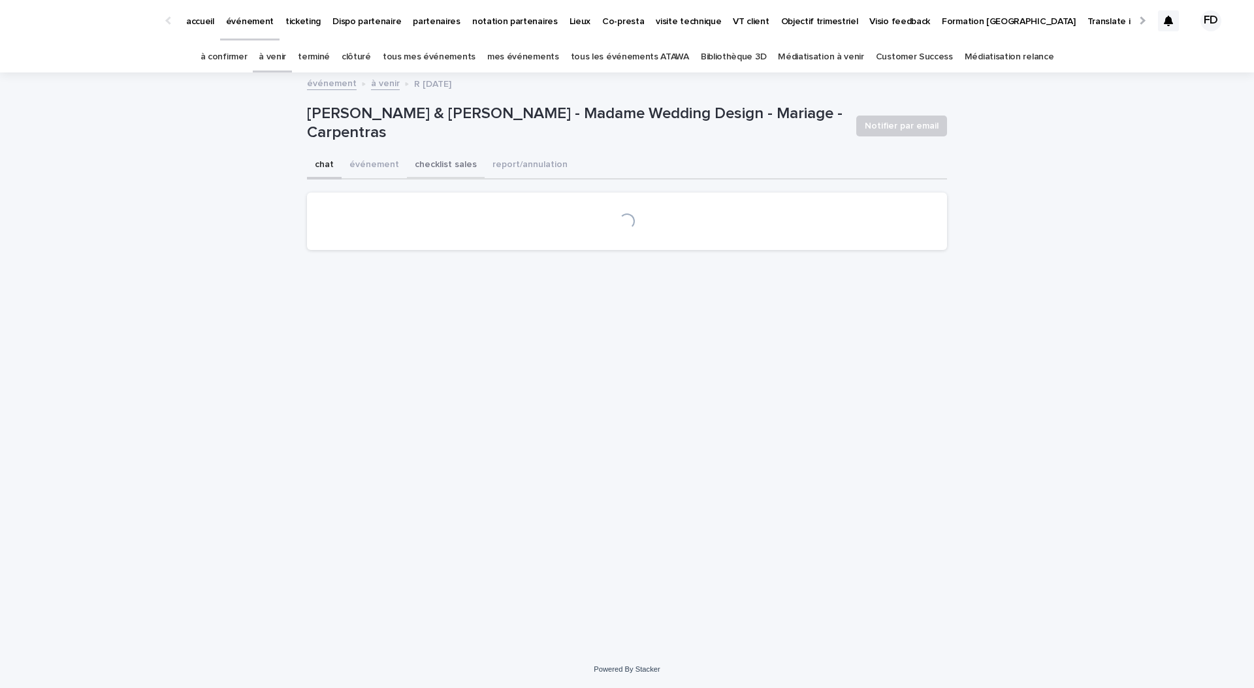
click at [374, 165] on button "événement" at bounding box center [374, 165] width 65 height 27
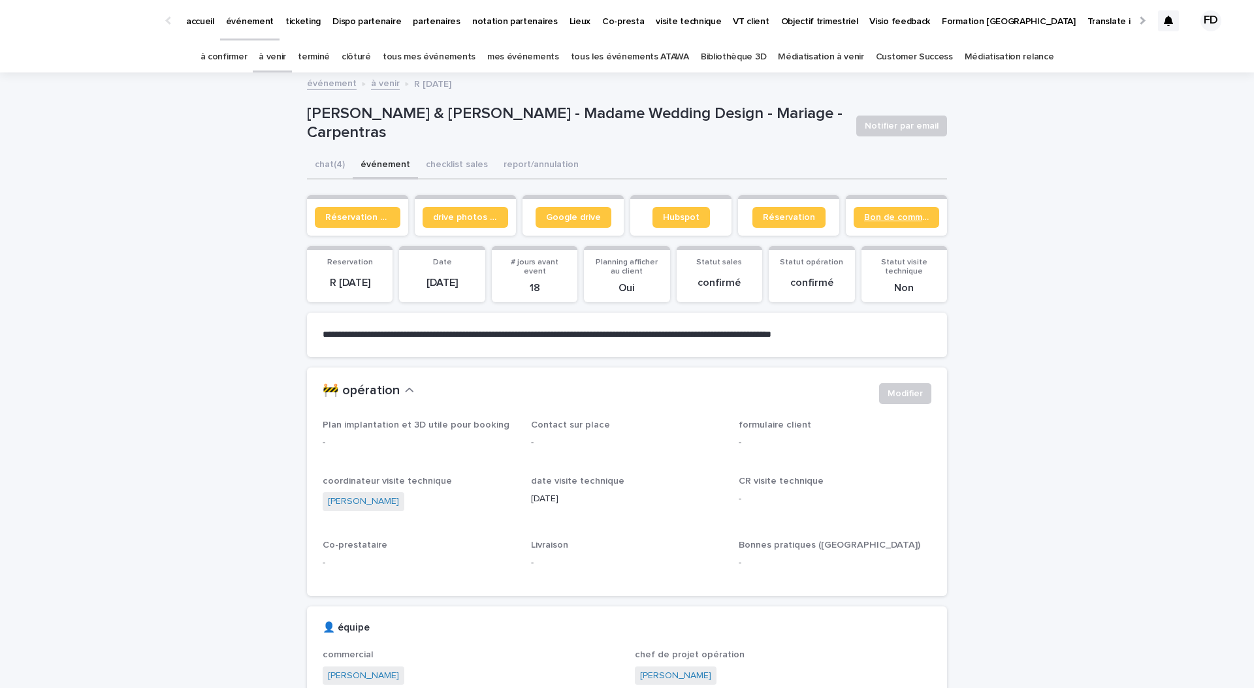
click at [883, 214] on span "Bon de commande" at bounding box center [896, 217] width 65 height 9
click at [565, 213] on span "Google drive" at bounding box center [573, 217] width 55 height 9
click at [810, 217] on span "Réservation" at bounding box center [789, 217] width 52 height 9
